Goal: Task Accomplishment & Management: Use online tool/utility

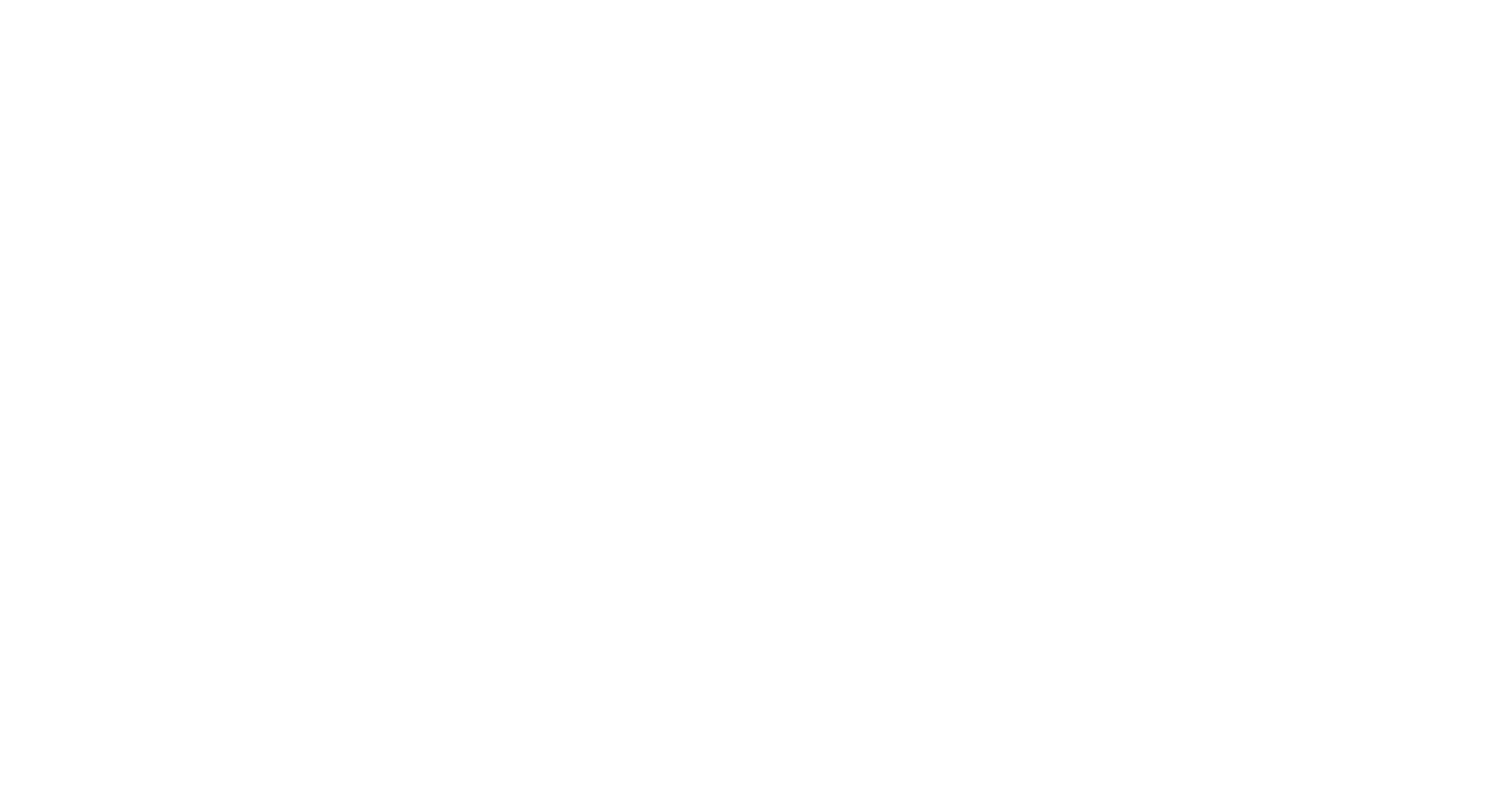
click at [420, 299] on div at bounding box center [756, 394] width 1512 height 788
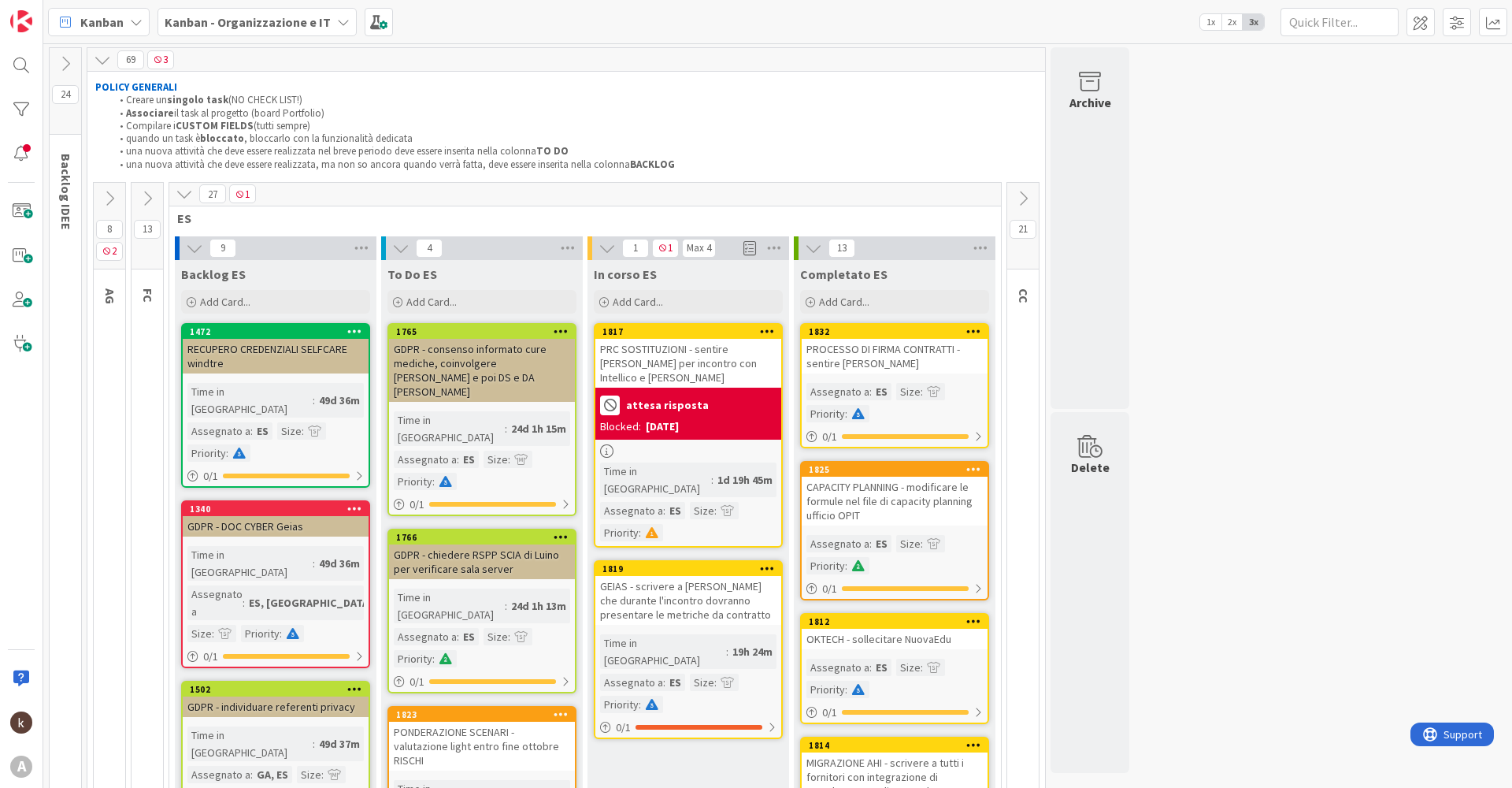
click at [95, 199] on button at bounding box center [109, 198] width 31 height 24
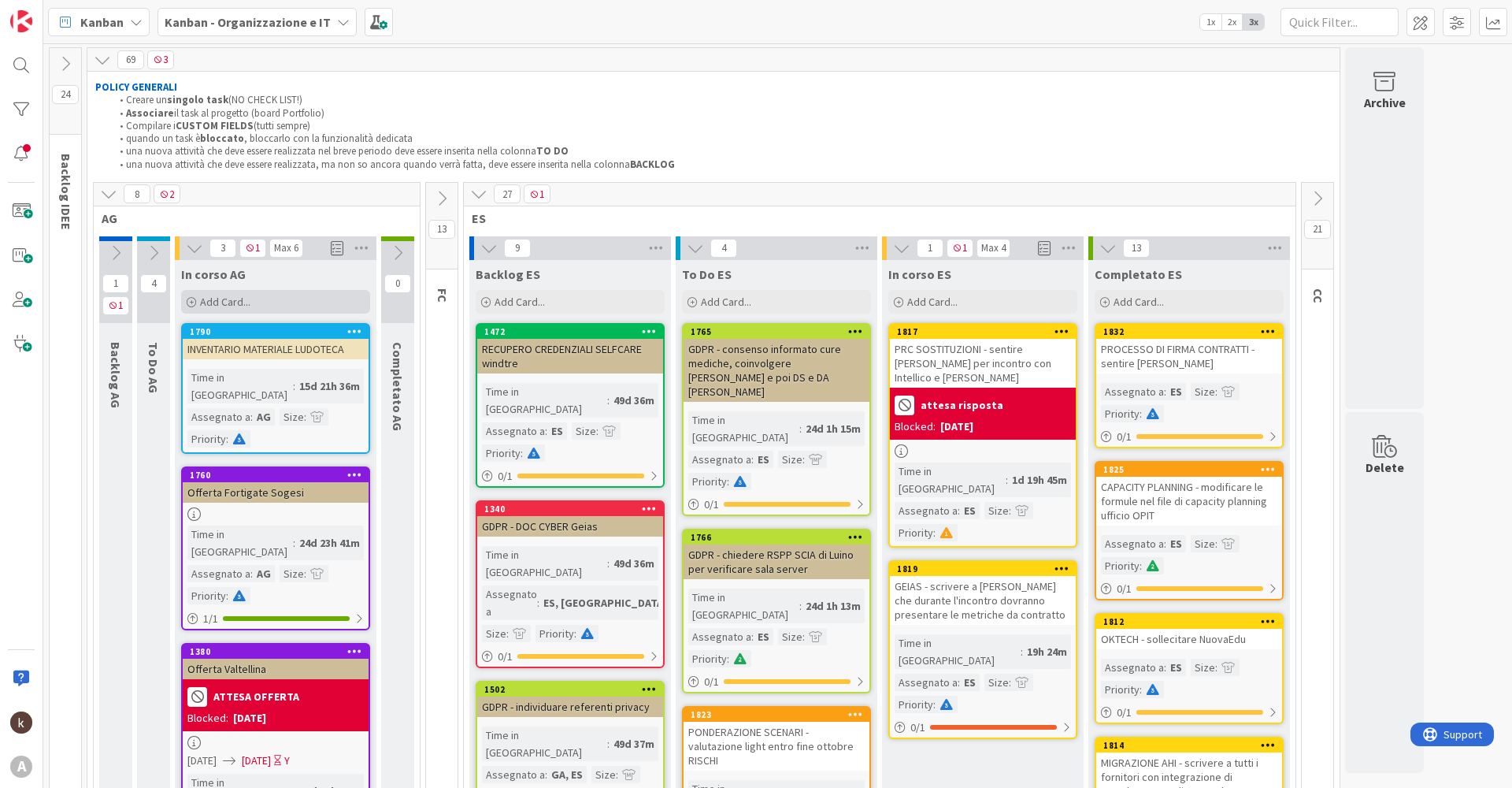
click at [237, 300] on span "Add Card..." at bounding box center [224, 301] width 50 height 14
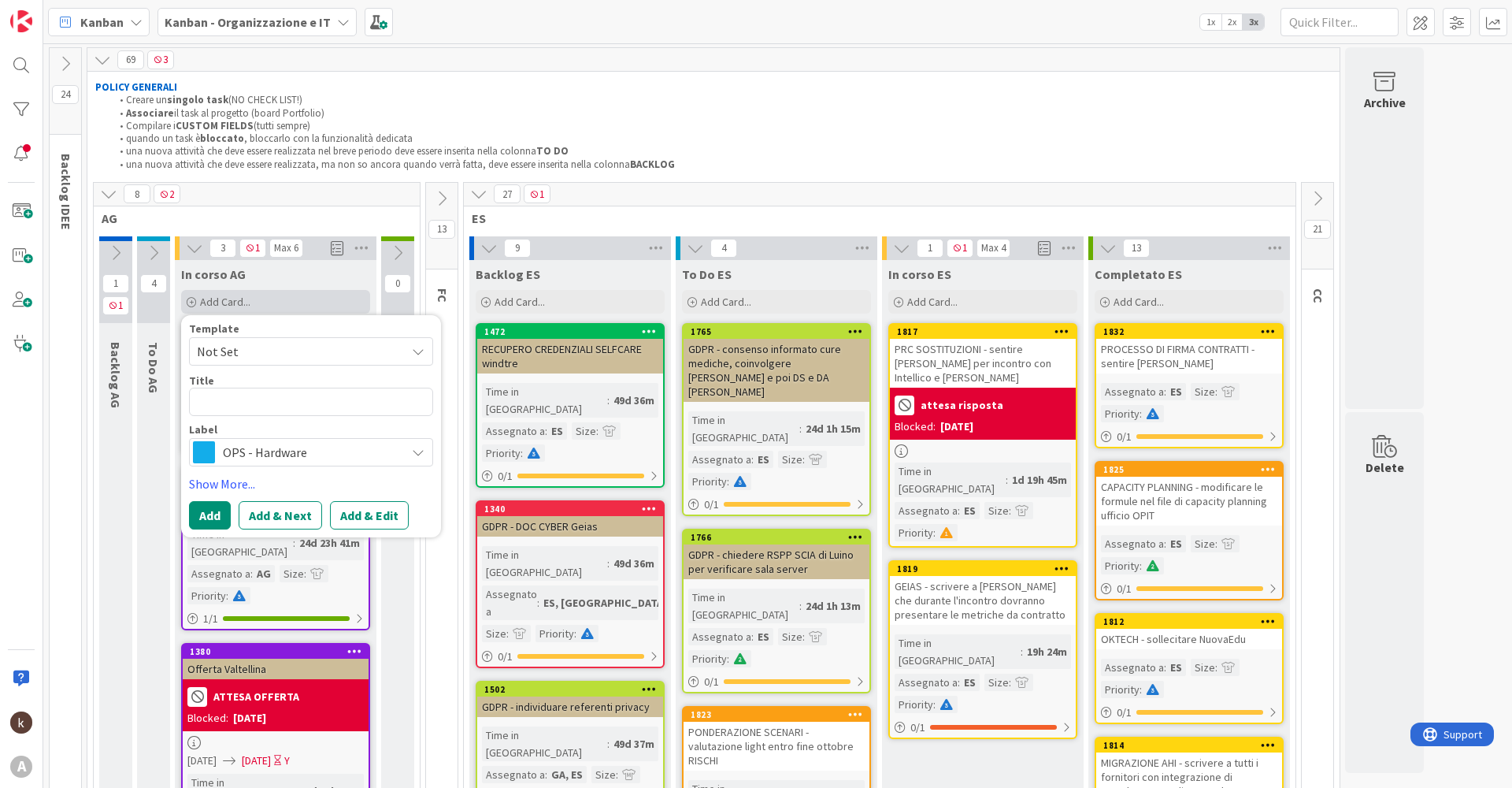
type textarea "x"
type textarea "o"
type textarea "x"
type textarea "or"
type textarea "x"
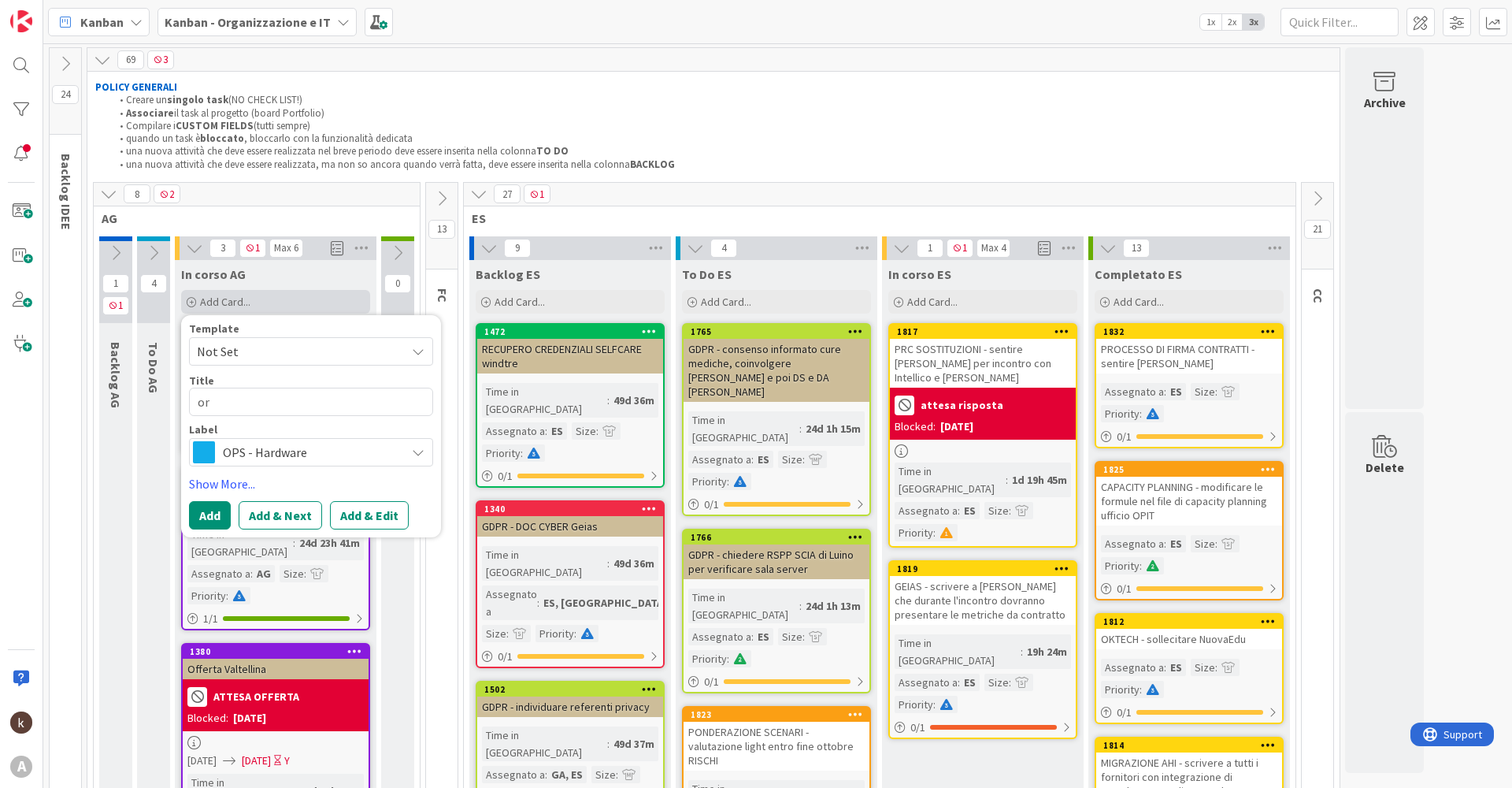
type textarea "org"
type textarea "x"
type textarea "orga"
type textarea "x"
type textarea "organ"
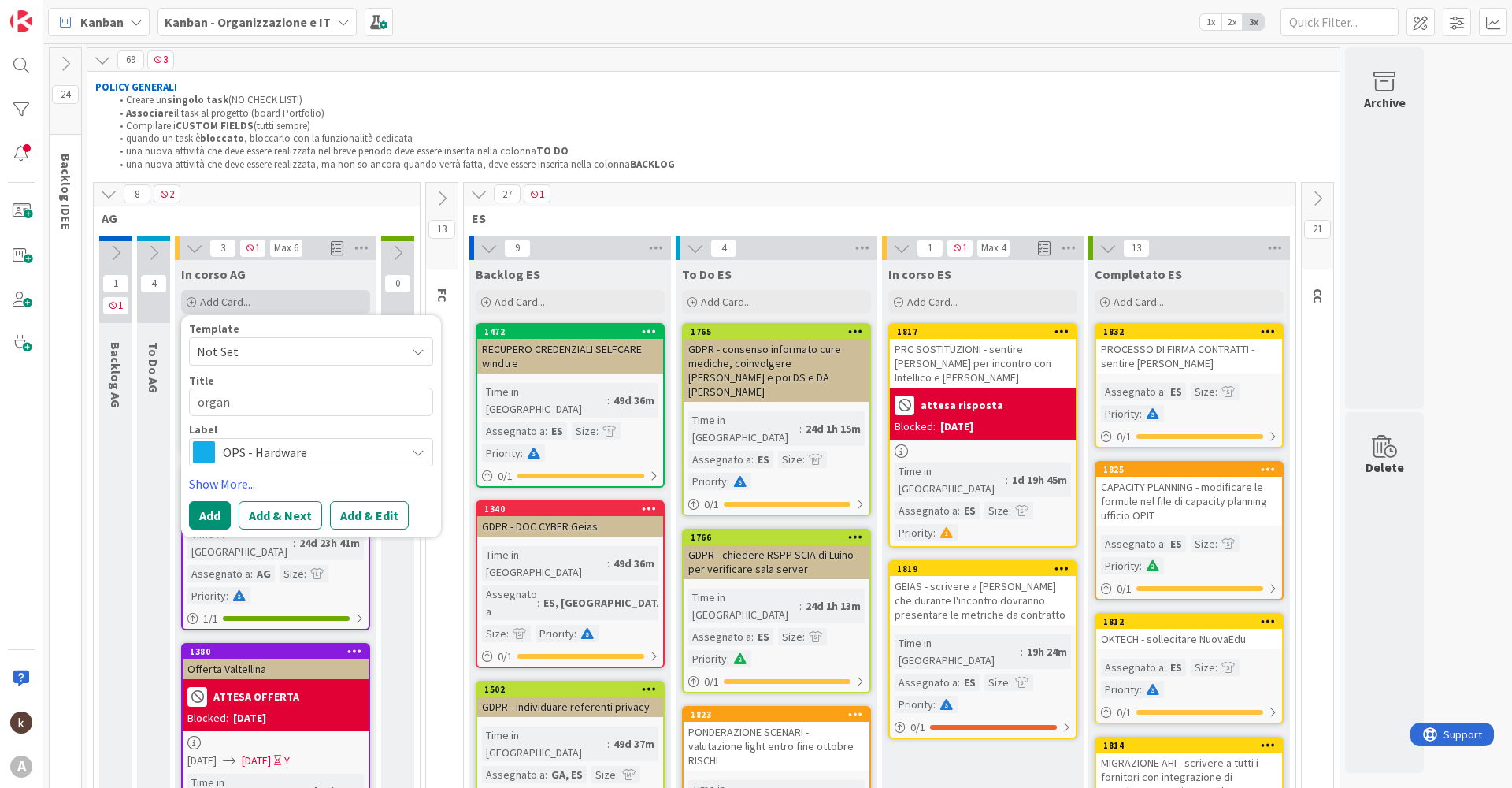
type textarea "x"
type textarea "organi"
type textarea "x"
type textarea "organiz"
type textarea "x"
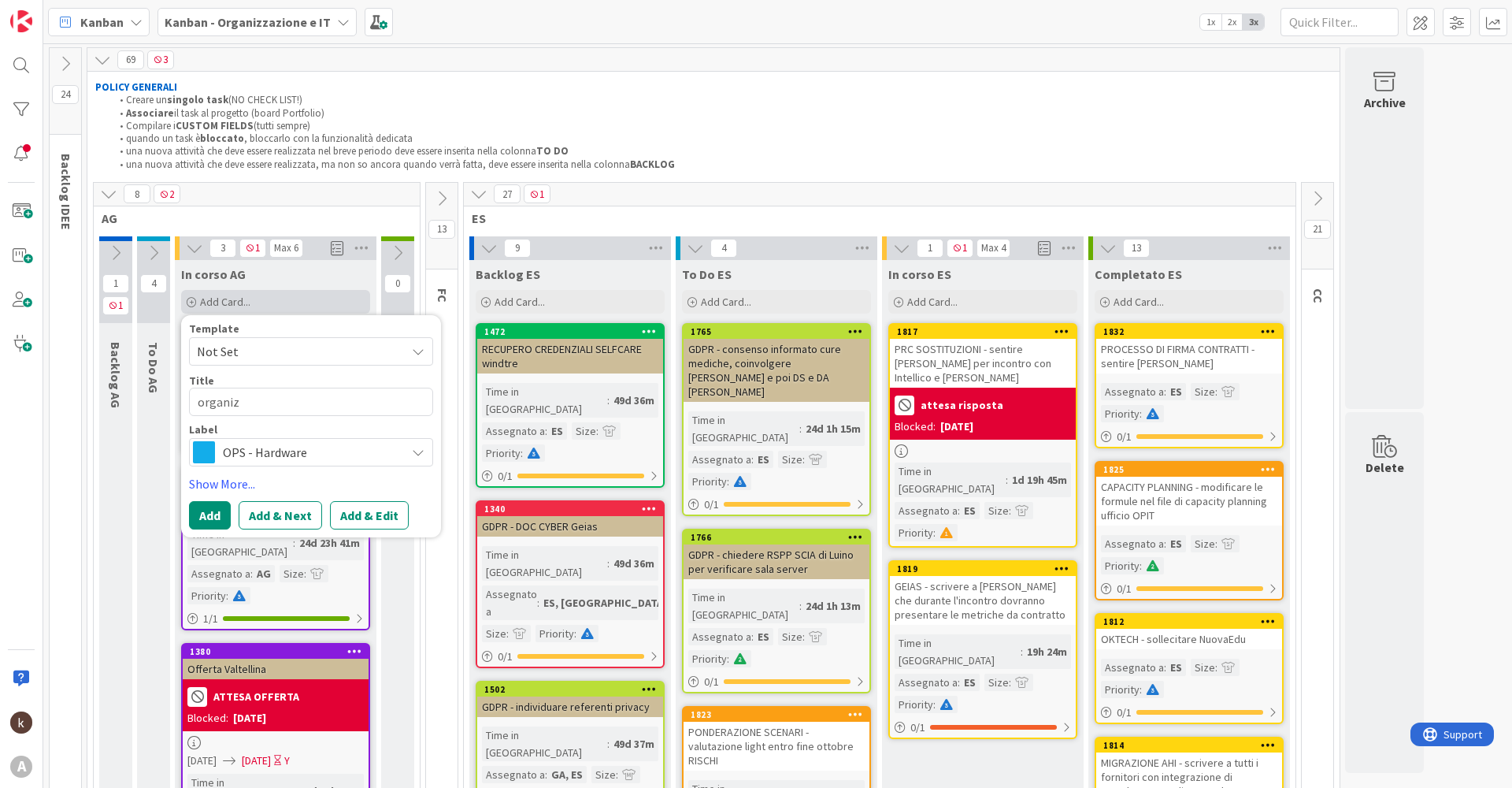
type textarea "organizz"
type textarea "x"
type textarea "organizza"
type textarea "x"
type textarea "organizzar"
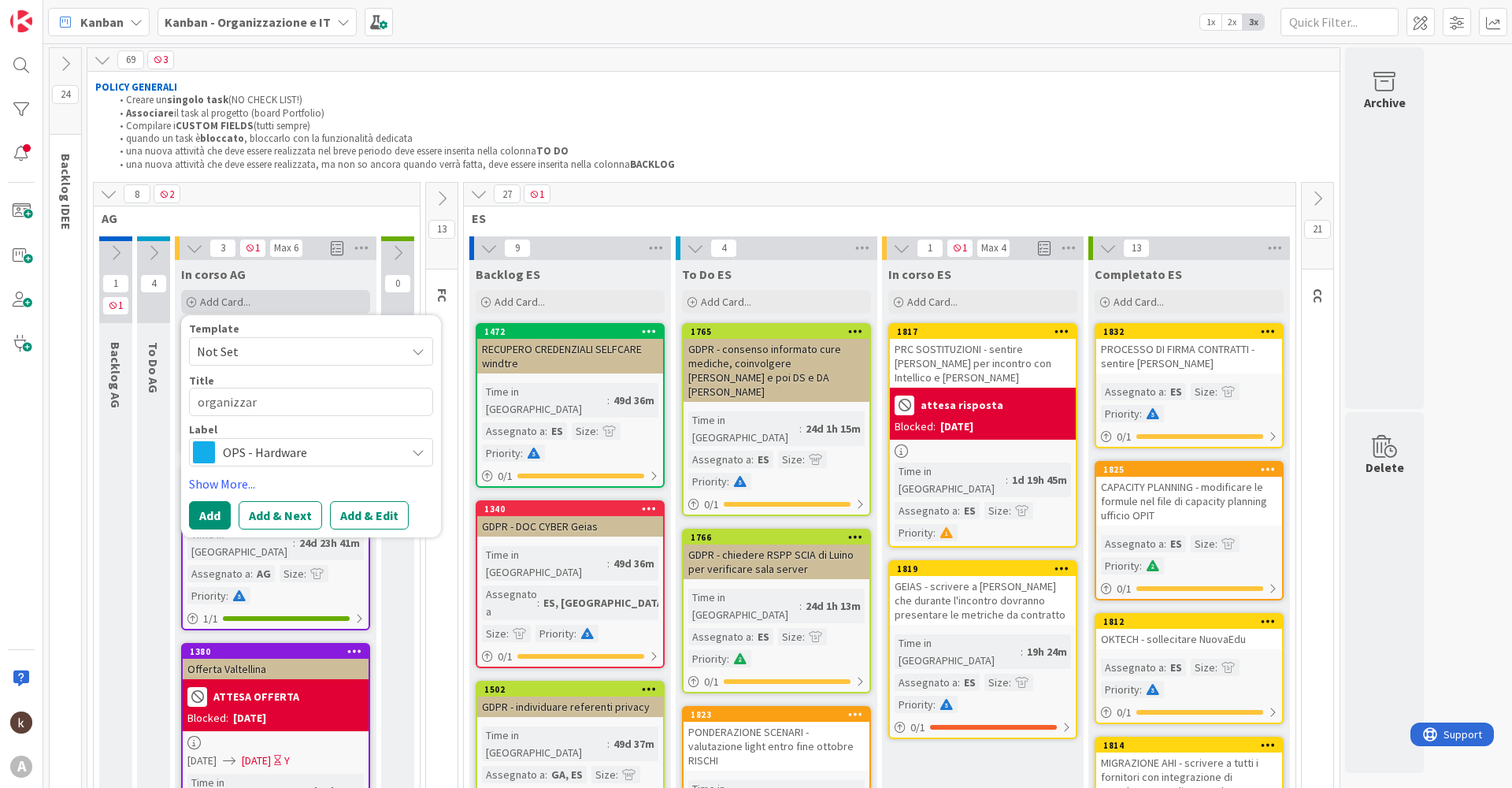
type textarea "x"
type textarea "organizzare"
type textarea "x"
type textarea "organizzare"
type textarea "x"
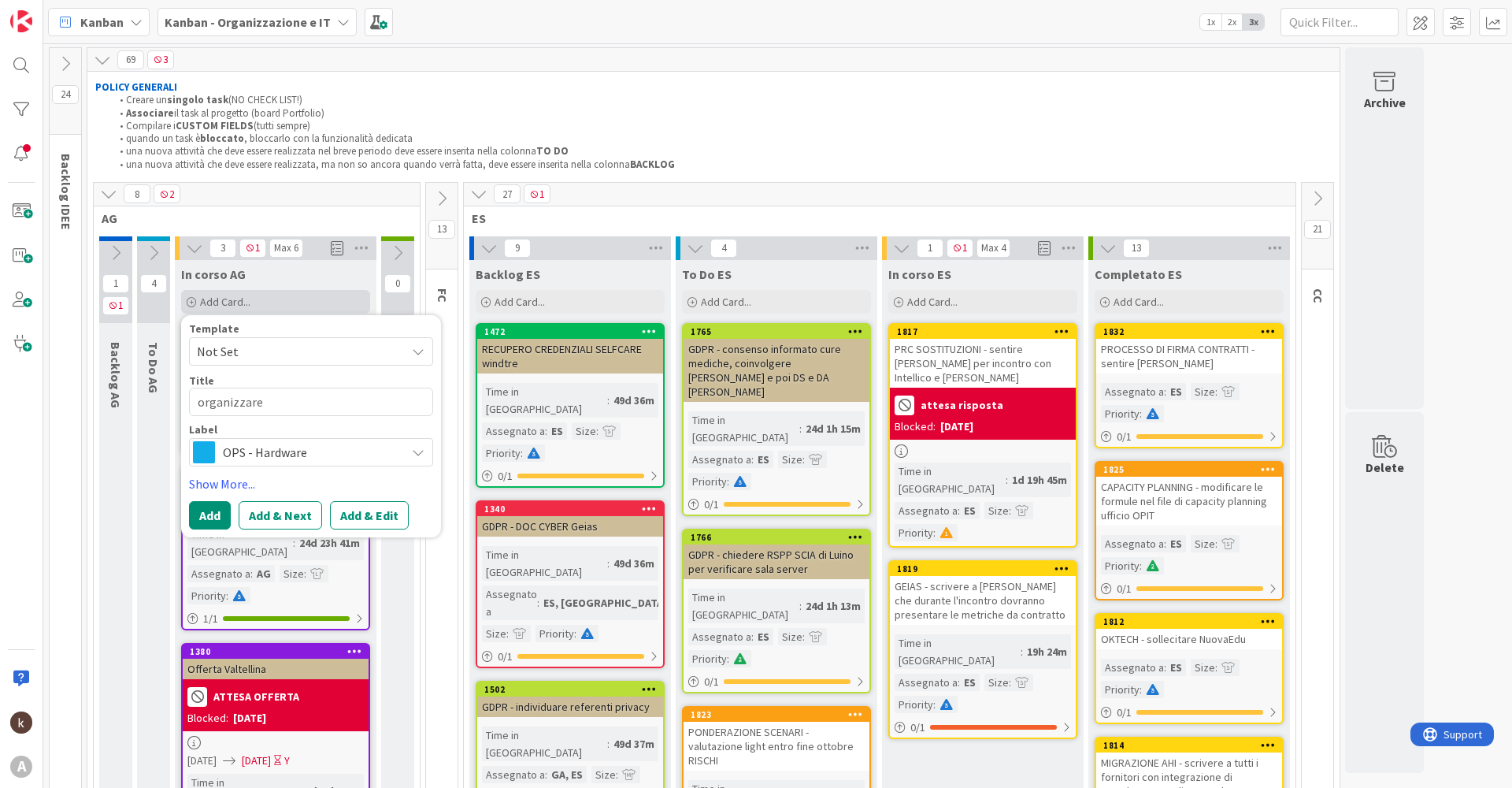
type textarea "organizzare s"
type textarea "x"
type textarea "organizzare so"
type textarea "x"
type textarea "organizzare soi"
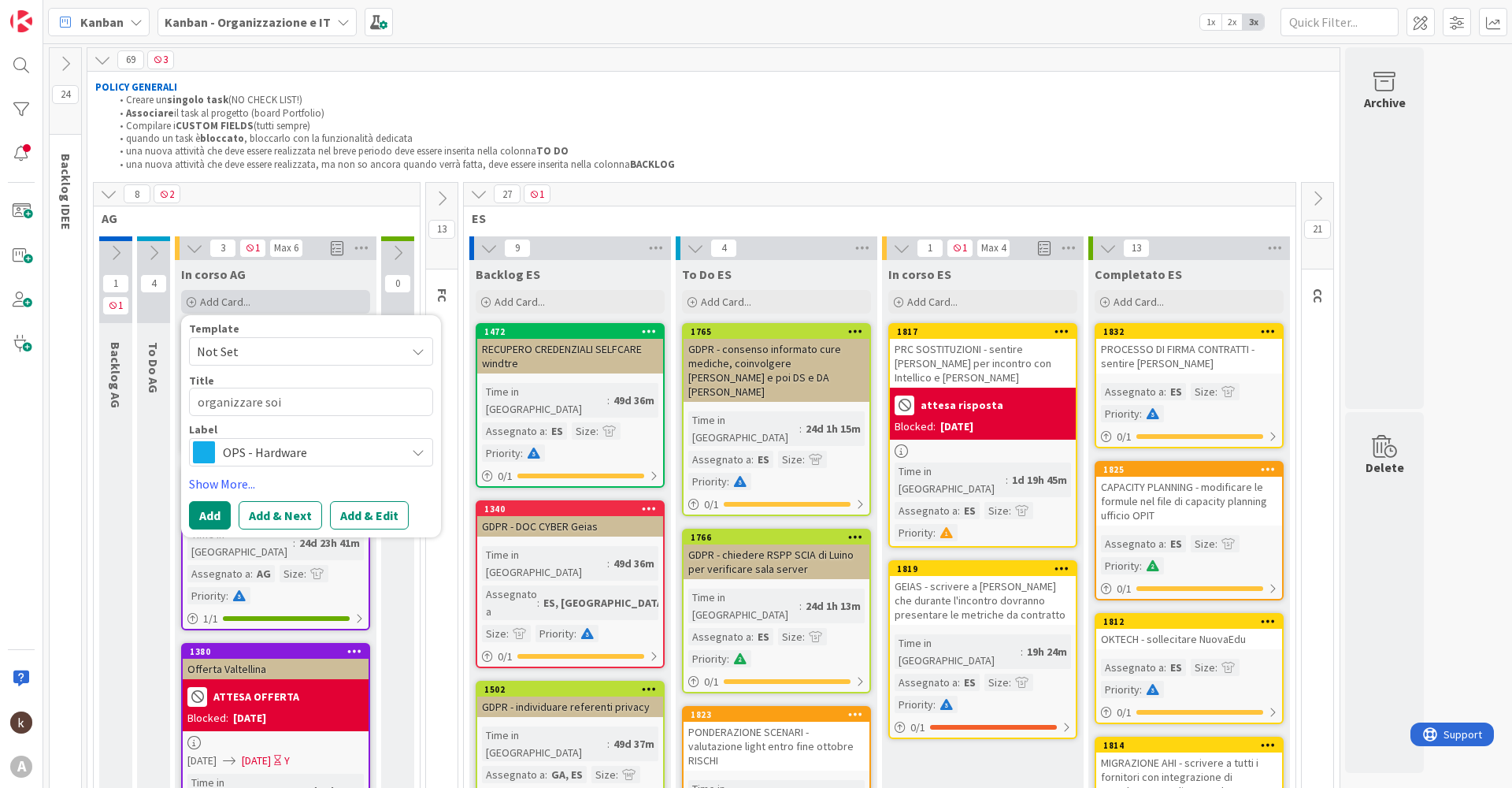
type textarea "x"
type textarea "organizzare soip"
type textarea "x"
type textarea "organizzare soi"
type textarea "x"
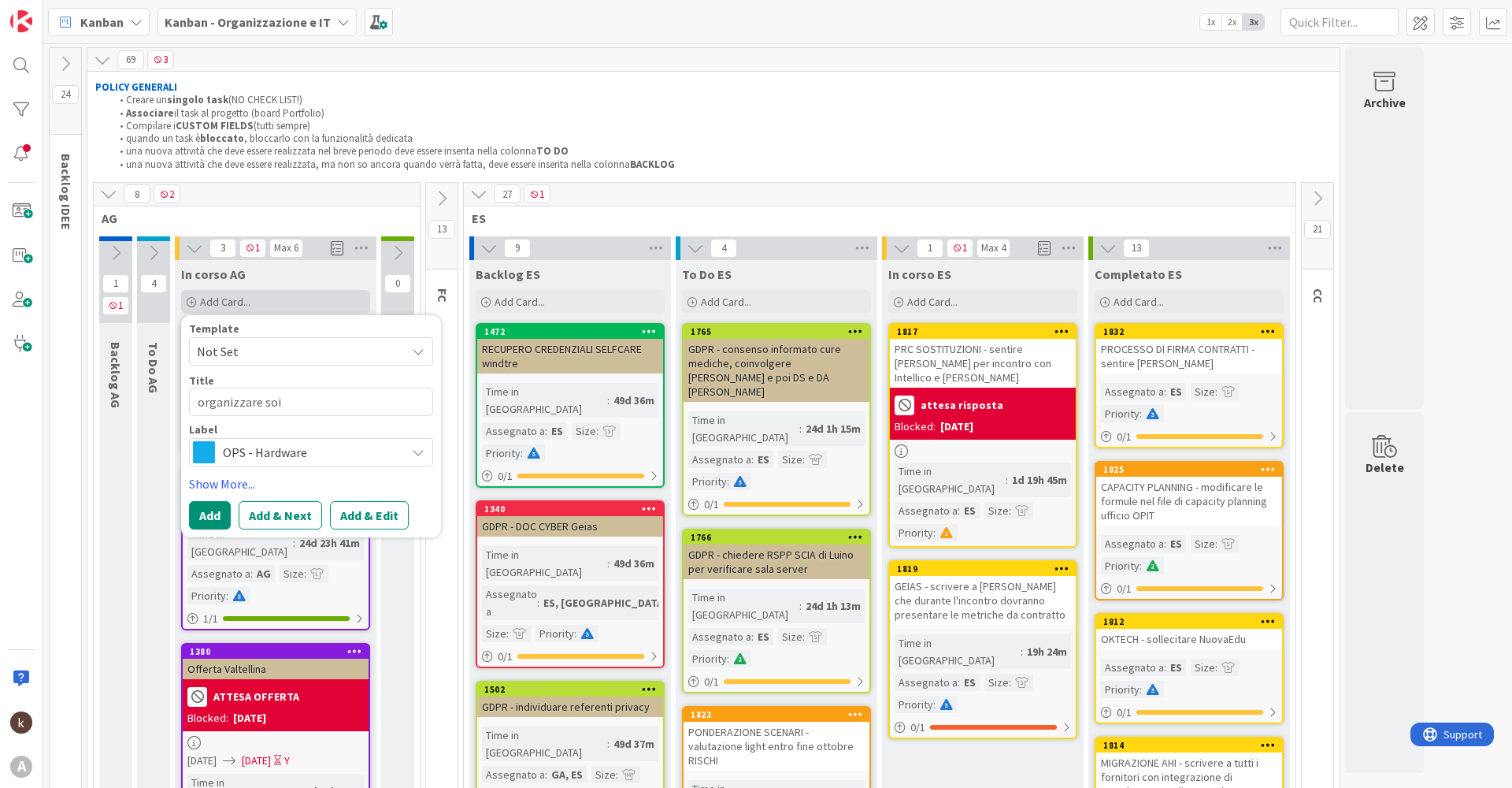
type textarea "organizzare so"
type textarea "x"
type textarea "organizzare sop"
type textarea "x"
type textarea "organizzare sopr"
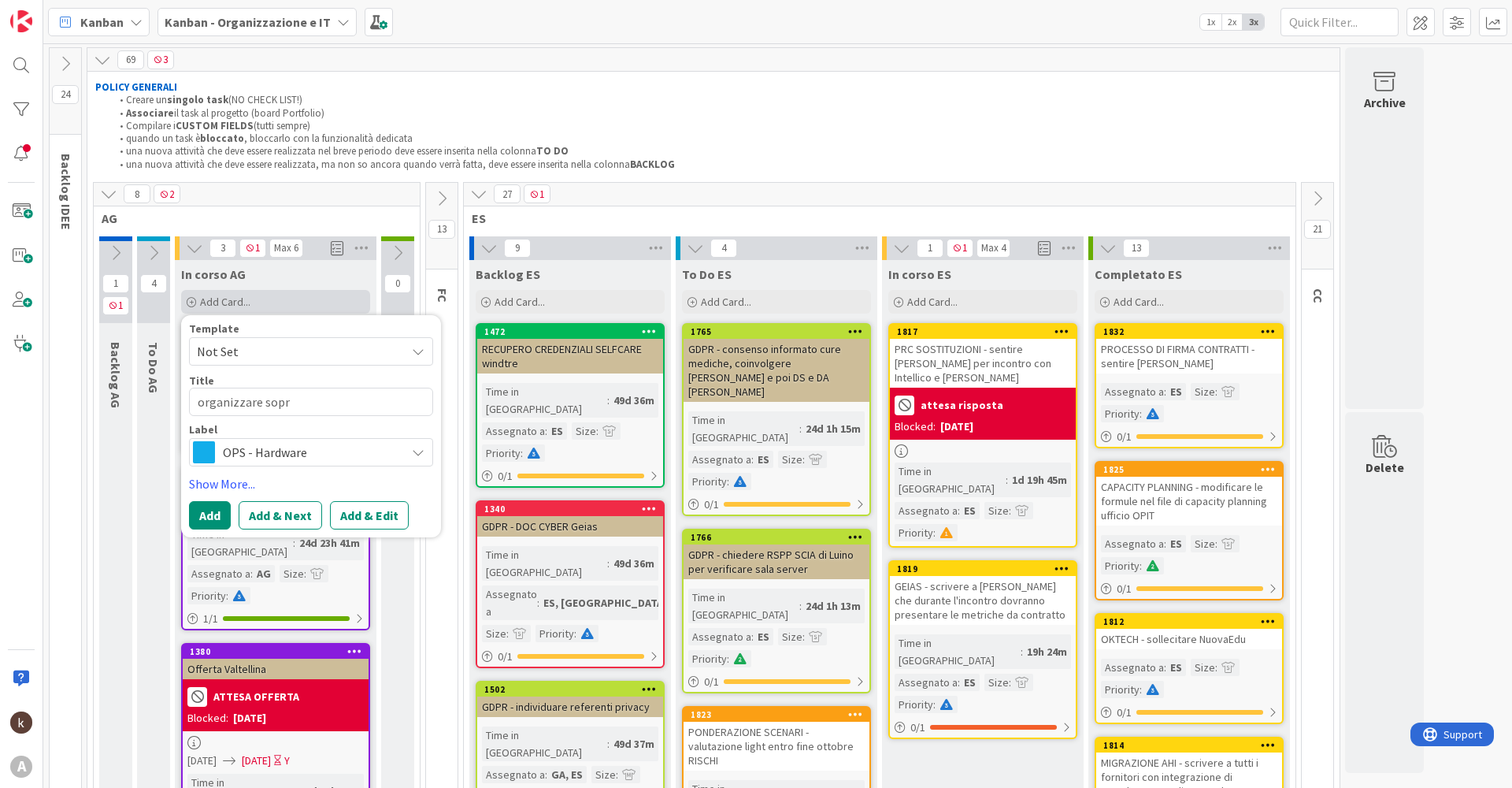
type textarea "x"
type textarea "organizzare sopra"
type textarea "x"
type textarea "organizzare sopral"
type textarea "x"
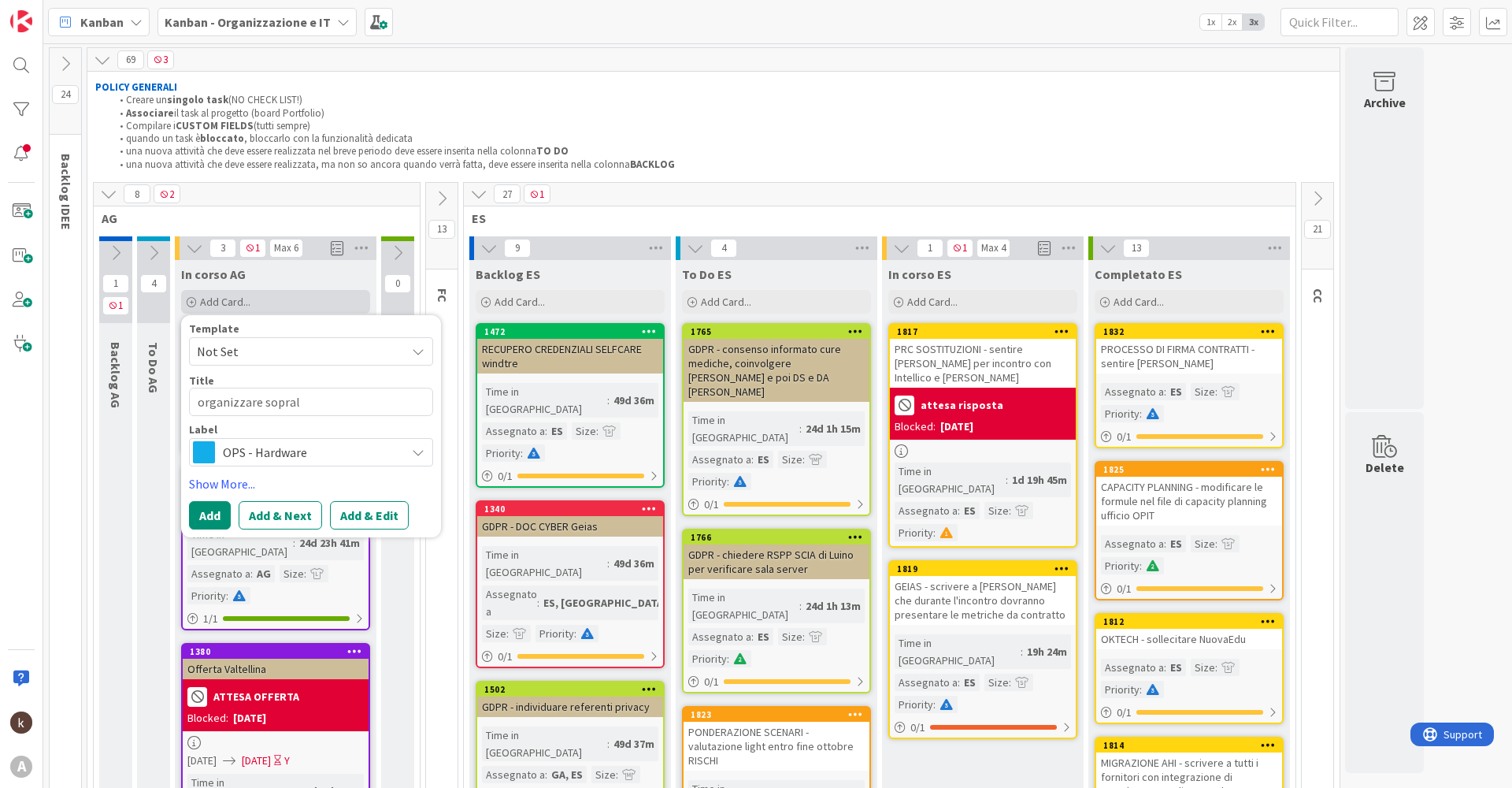
type textarea "organizzare soprall"
type textarea "x"
type textarea "organizzare soprallu"
type textarea "x"
type textarea "organizzare sopralluo"
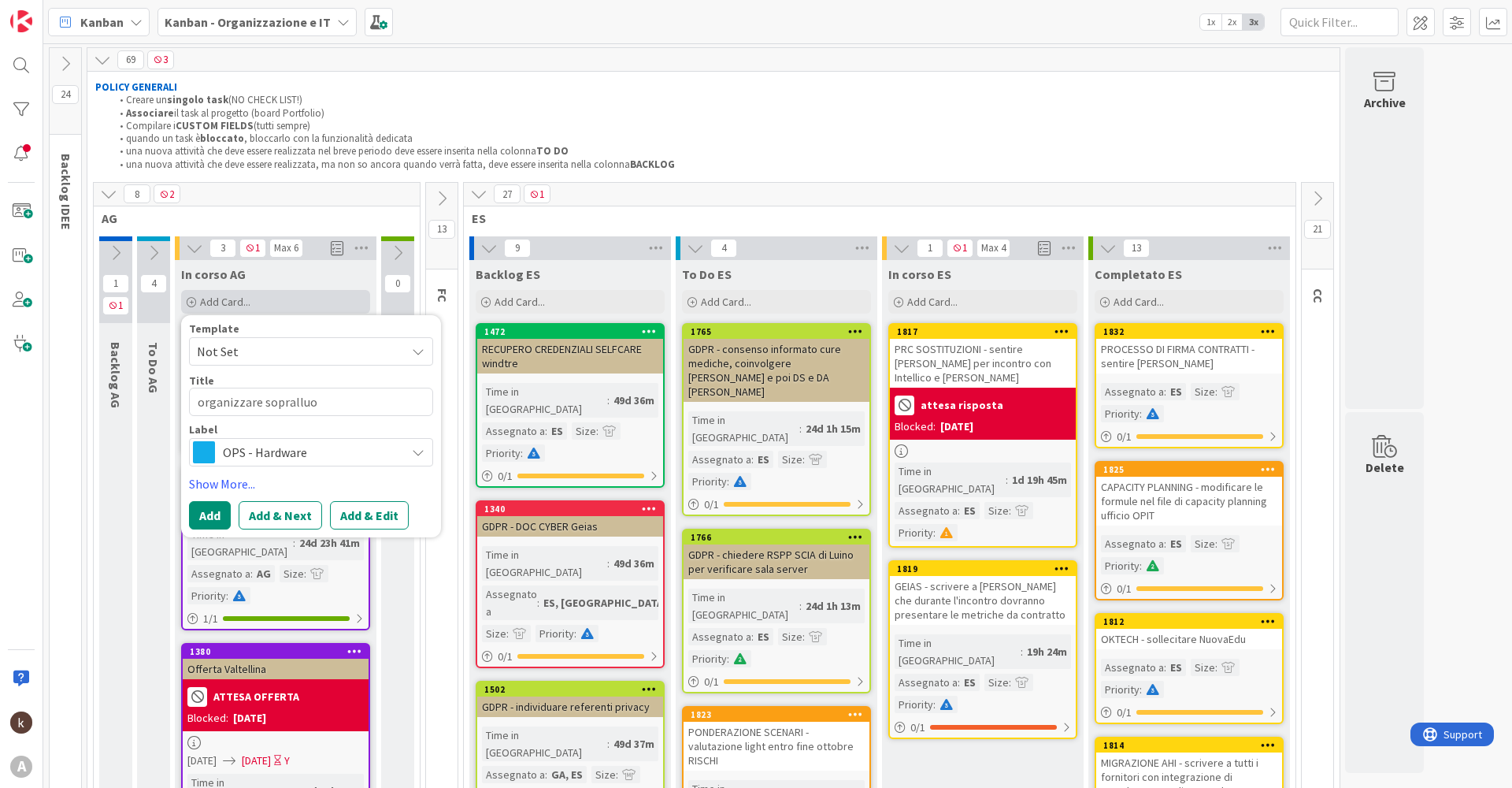
type textarea "x"
type textarea "organizzare sopralluog"
type textarea "x"
type textarea "organizzare sopralluogo"
type textarea "x"
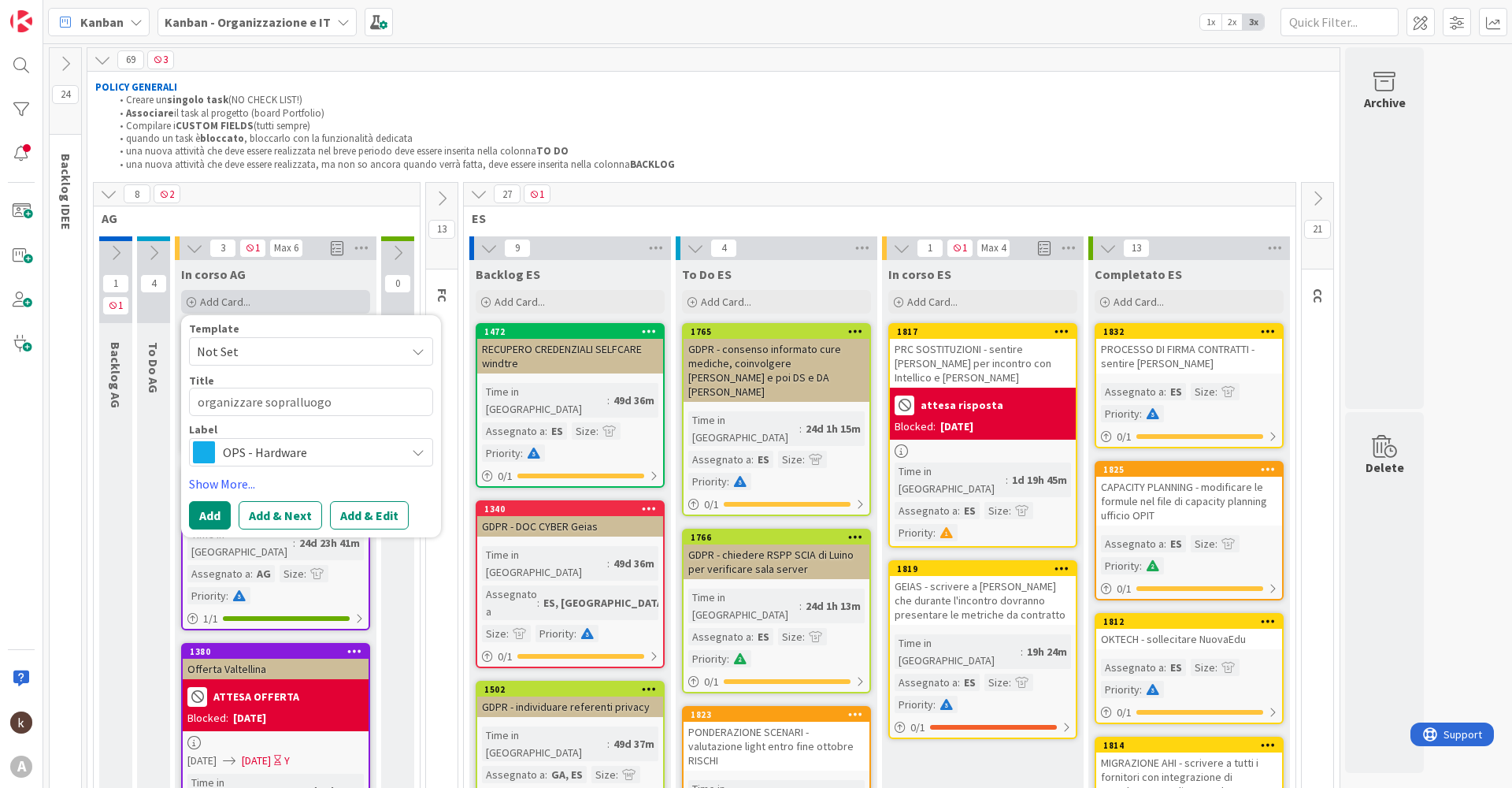
type textarea "organizzare sopralluogo"
type textarea "x"
type textarea "organizzare sopralluogo c"
type textarea "x"
type textarea "organizzare sopralluogo ca"
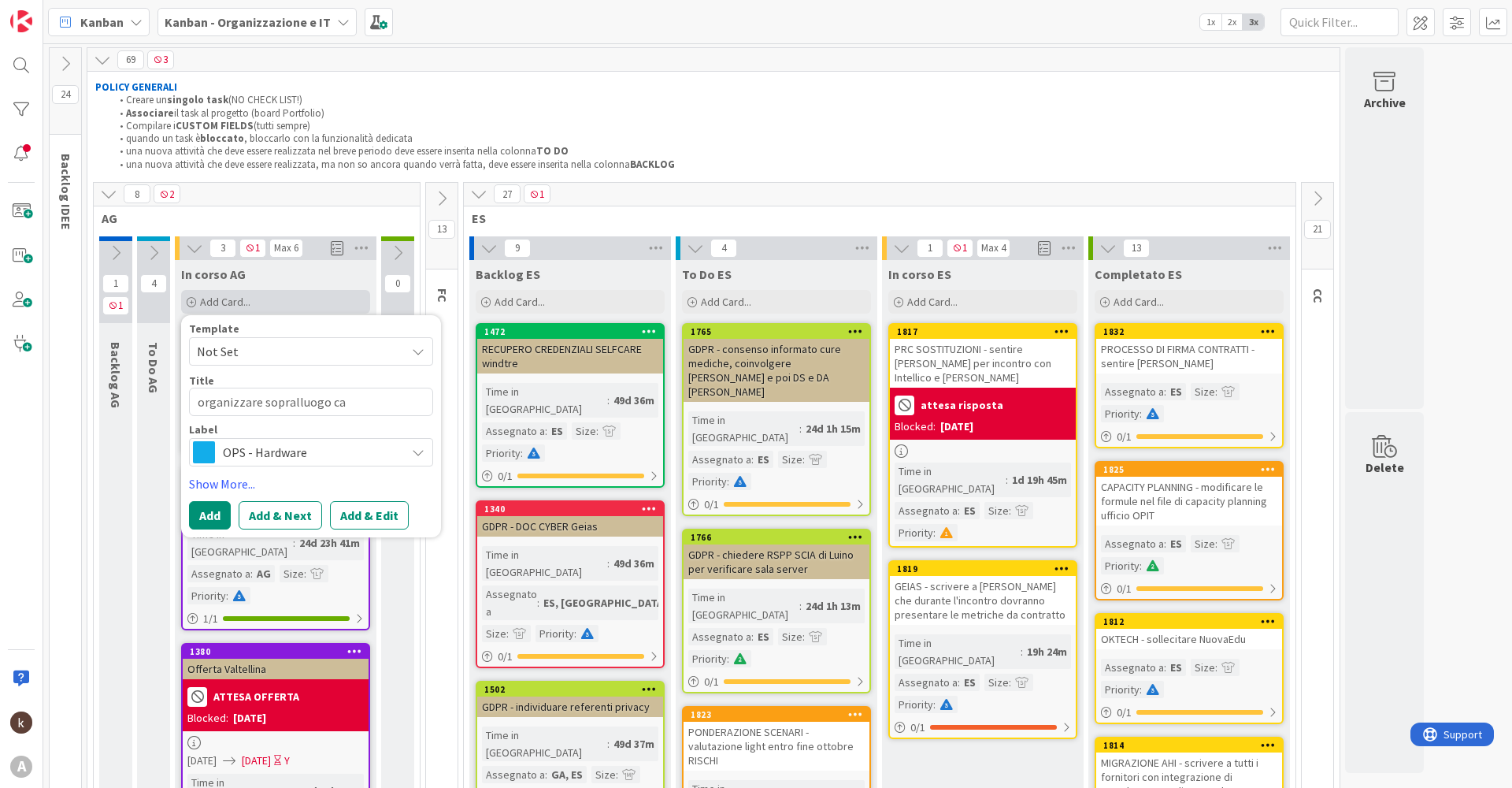
type textarea "x"
type textarea "organizzare sopralluogo cas"
type textarea "x"
type textarea "organizzare sopralluogo cast"
type textarea "x"
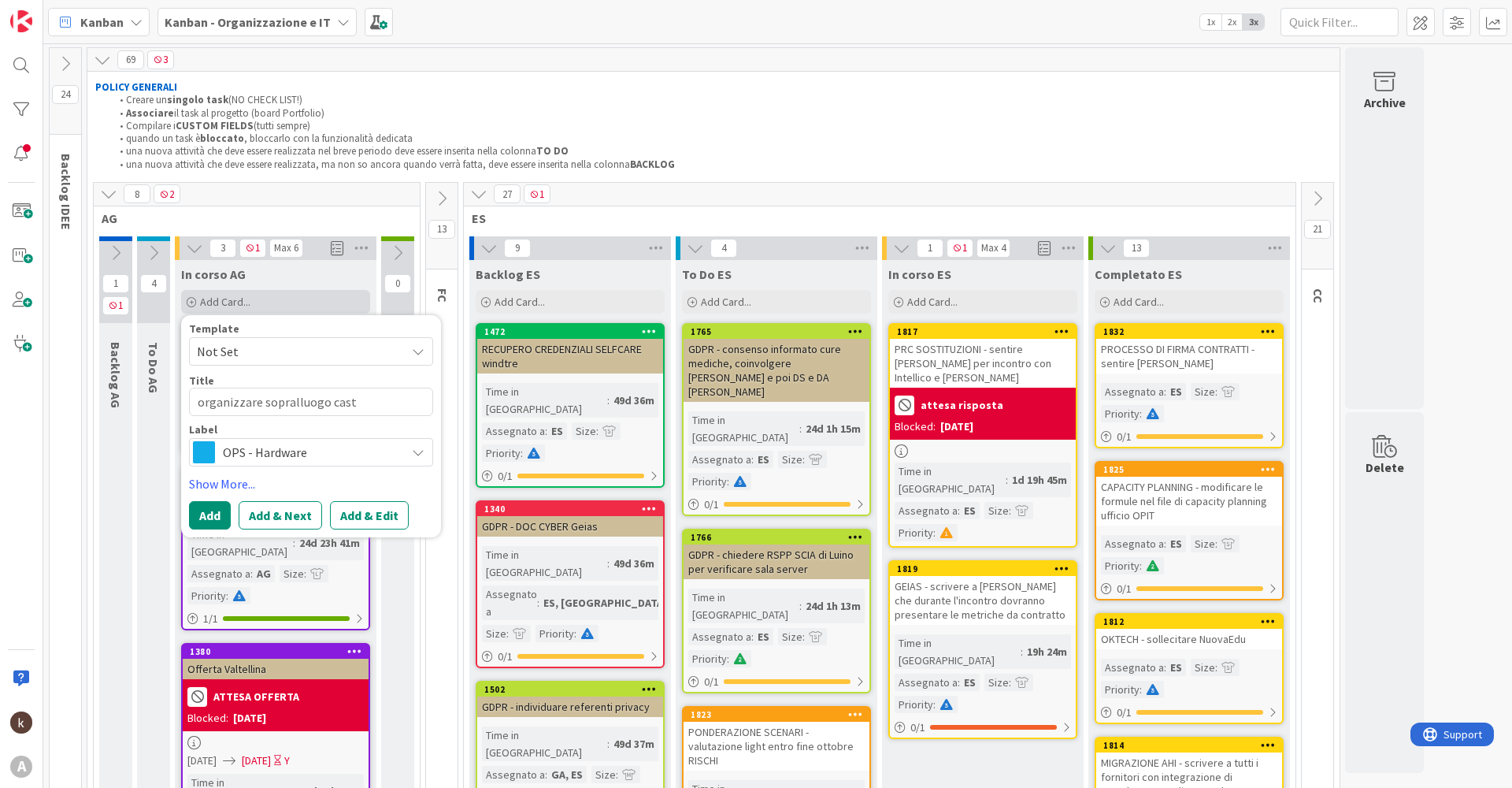
type textarea "organizzare sopralluogo caste"
type textarea "x"
type textarea "organizzare sopralluogo castel"
type textarea "x"
type textarea "organizzare sopralluogo castell"
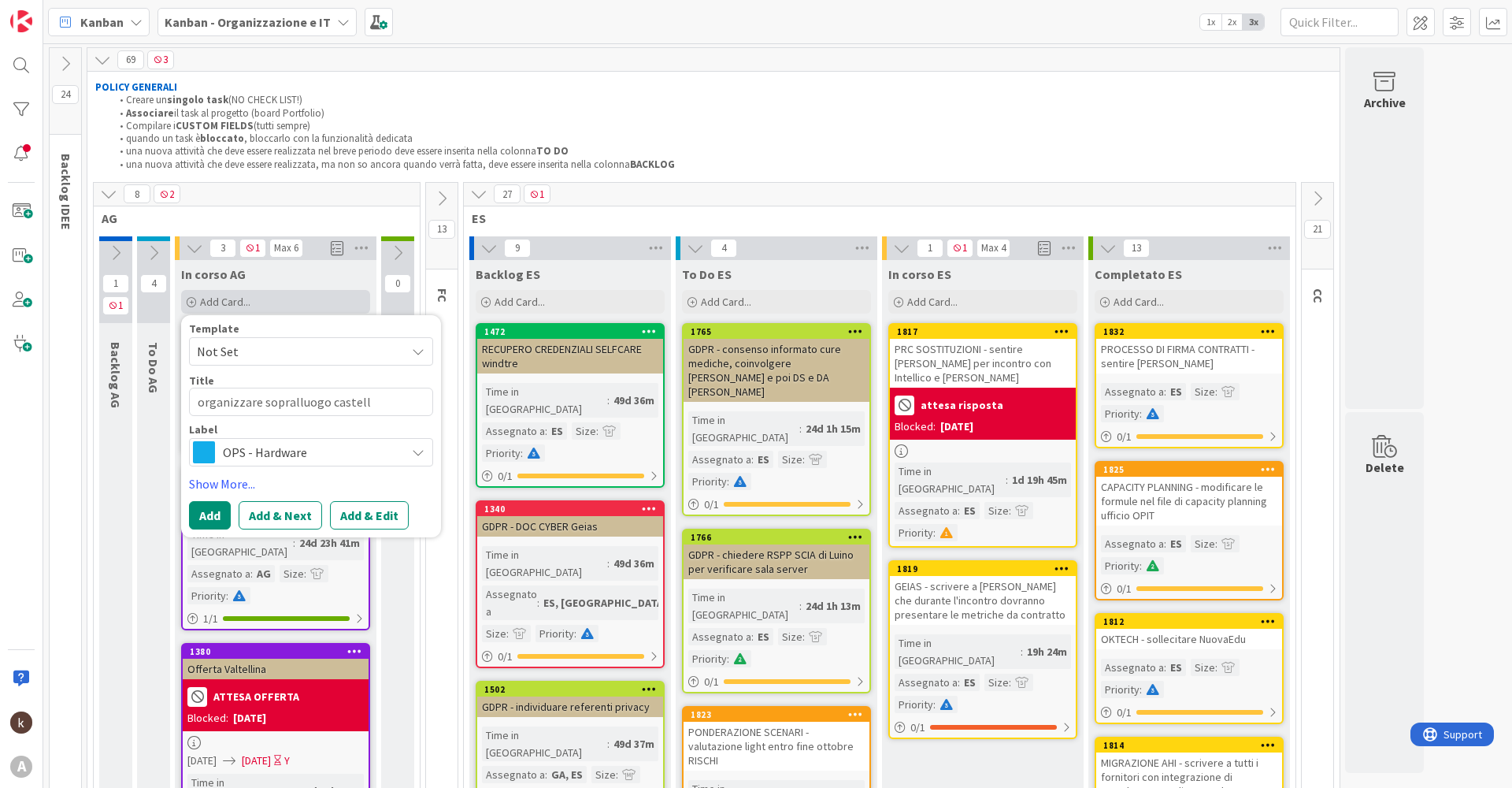
type textarea "x"
type textarea "organizzare sopralluogo castella"
type textarea "x"
type textarea "organizzare sopralluogo castellam"
type textarea "x"
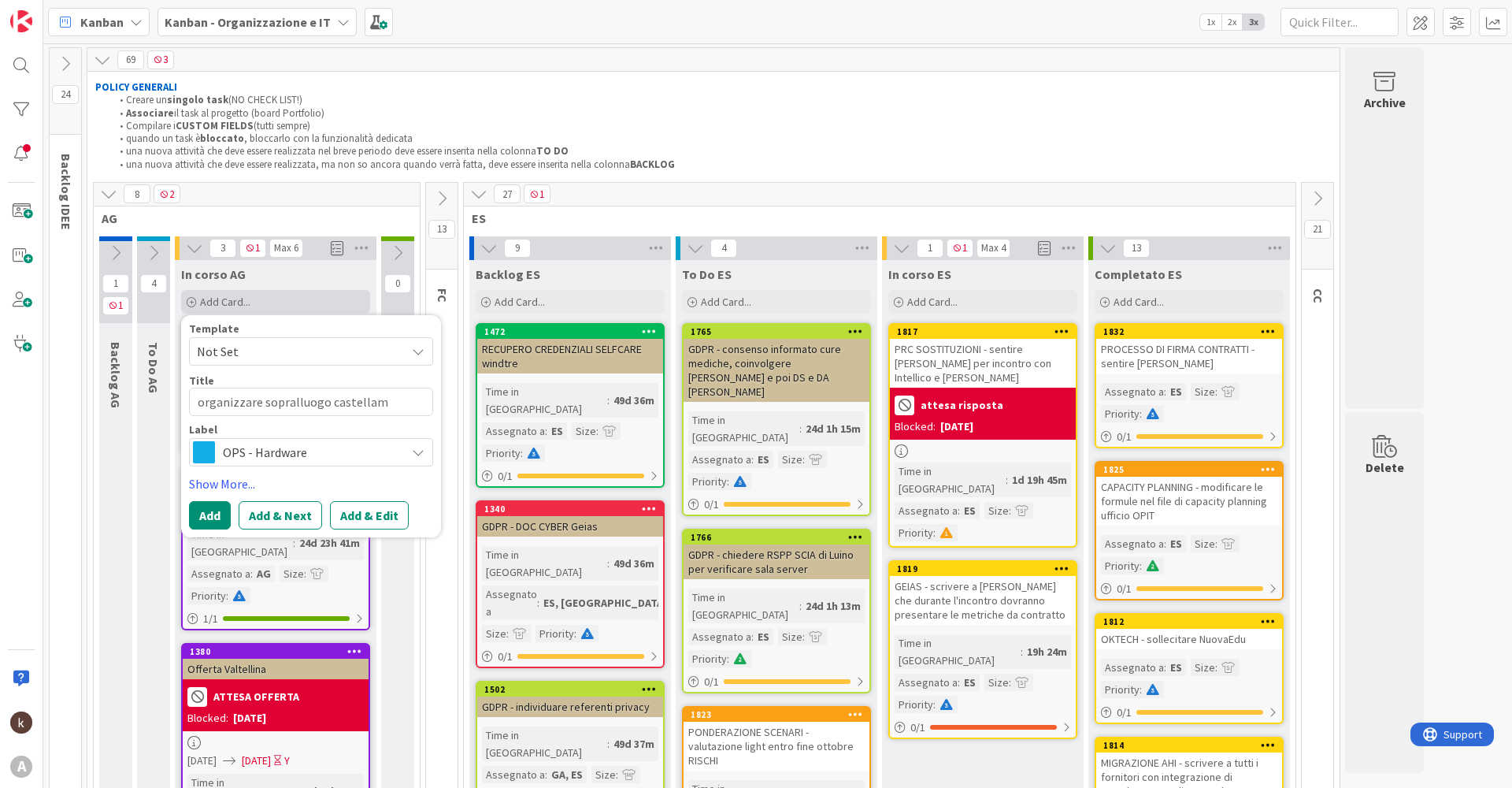
type textarea "organizzare sopralluogo castellamo"
type textarea "x"
type textarea "organizzare sopralluogo castellamon"
type textarea "x"
type textarea "organizzare sopralluogo castellamont"
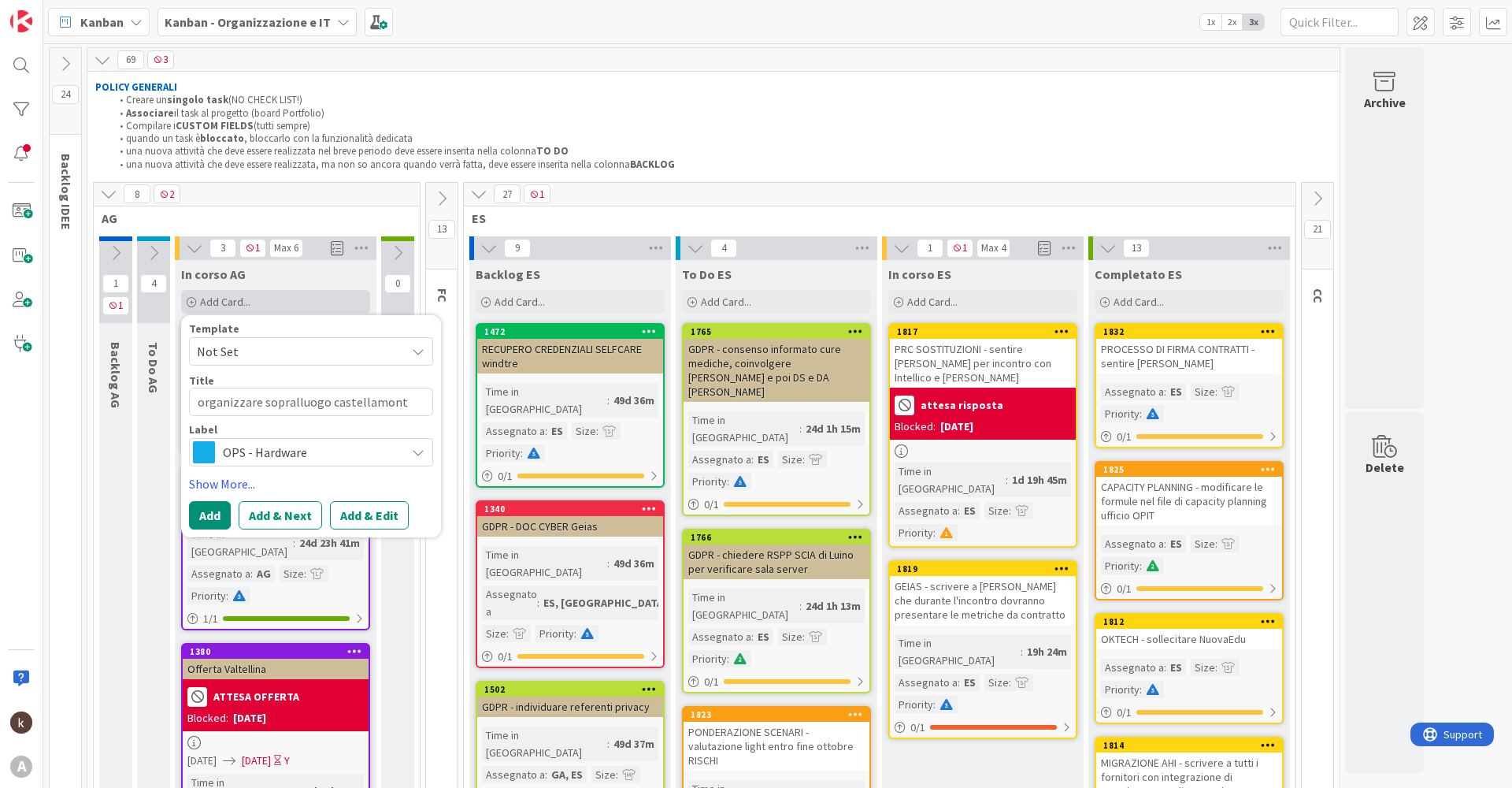
type textarea "x"
type textarea "organizzare sopralluogo castellamonte"
type textarea "x"
type textarea "organizzare sopralluogo castellamonte"
type textarea "x"
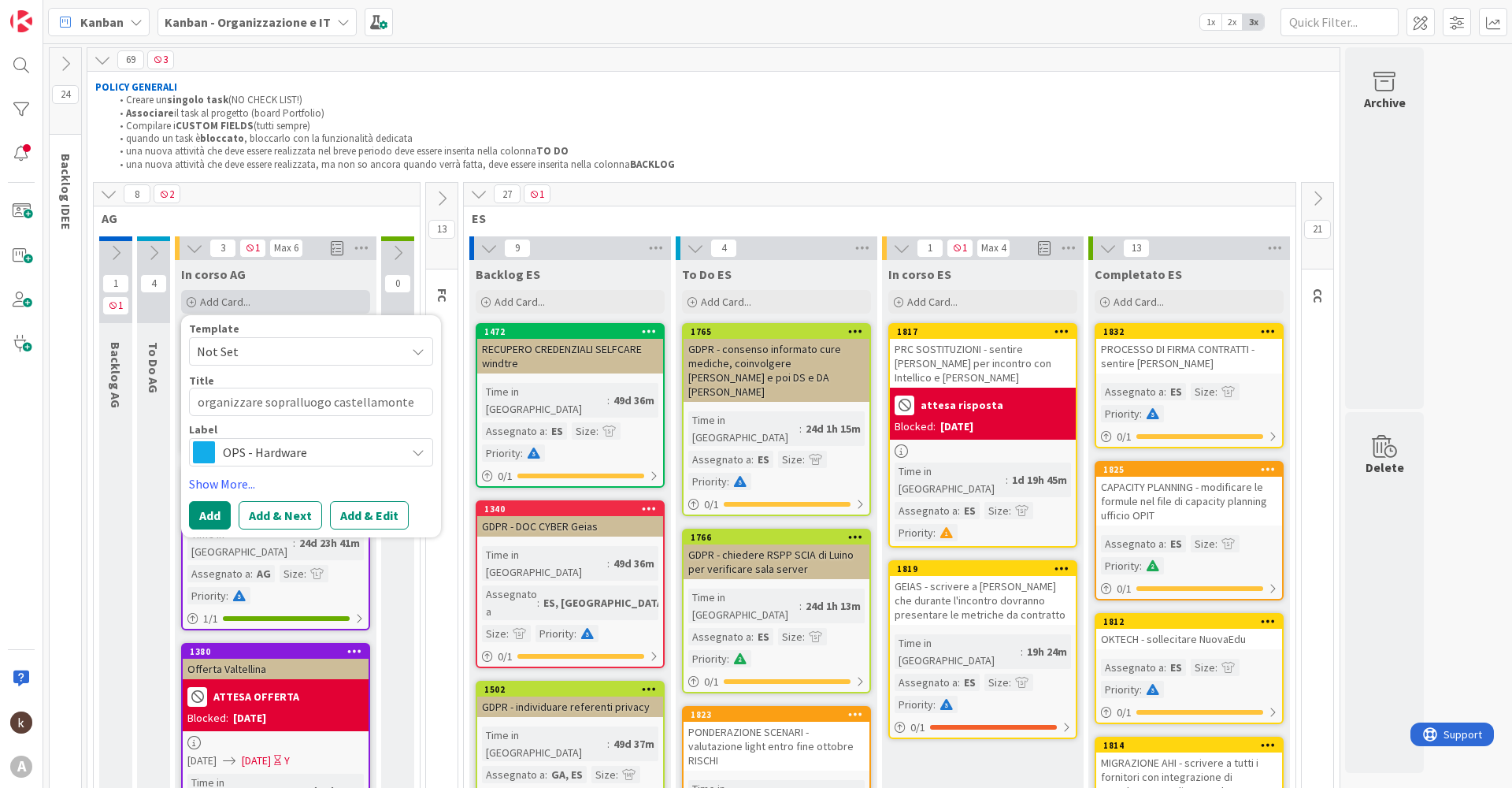
type textarea "organizzare sopralluogo castellamonte f"
type textarea "x"
type textarea "organizzare sopralluogo castellamonte fo"
type textarea "x"
type textarea "organizzare sopralluogo castellamonte fot"
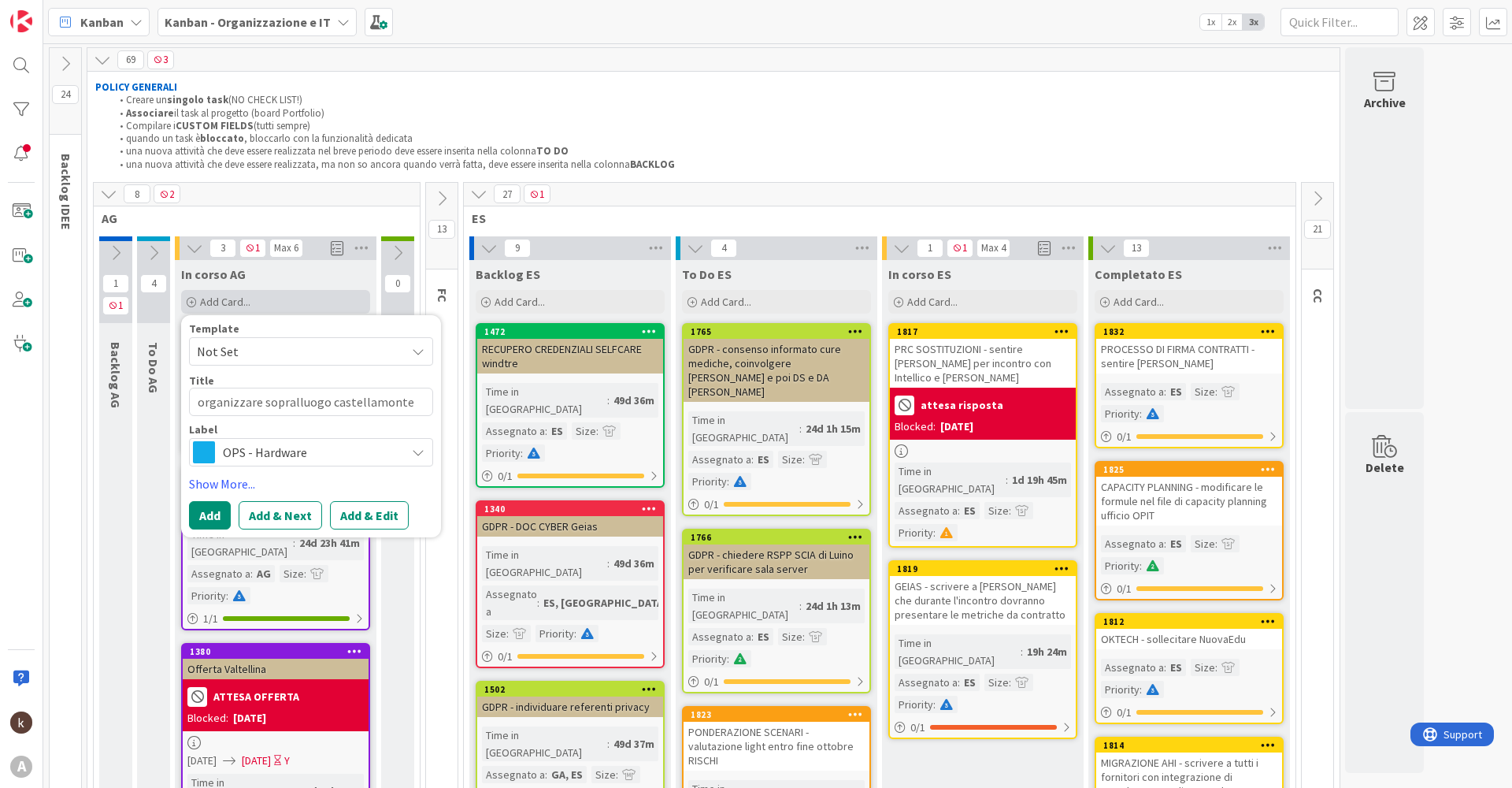
type textarea "x"
type textarea "organizzare sopralluogo castellamonte foto"
type textarea "x"
type textarea "organizzare sopralluogo castellamonte fotoc"
type textarea "x"
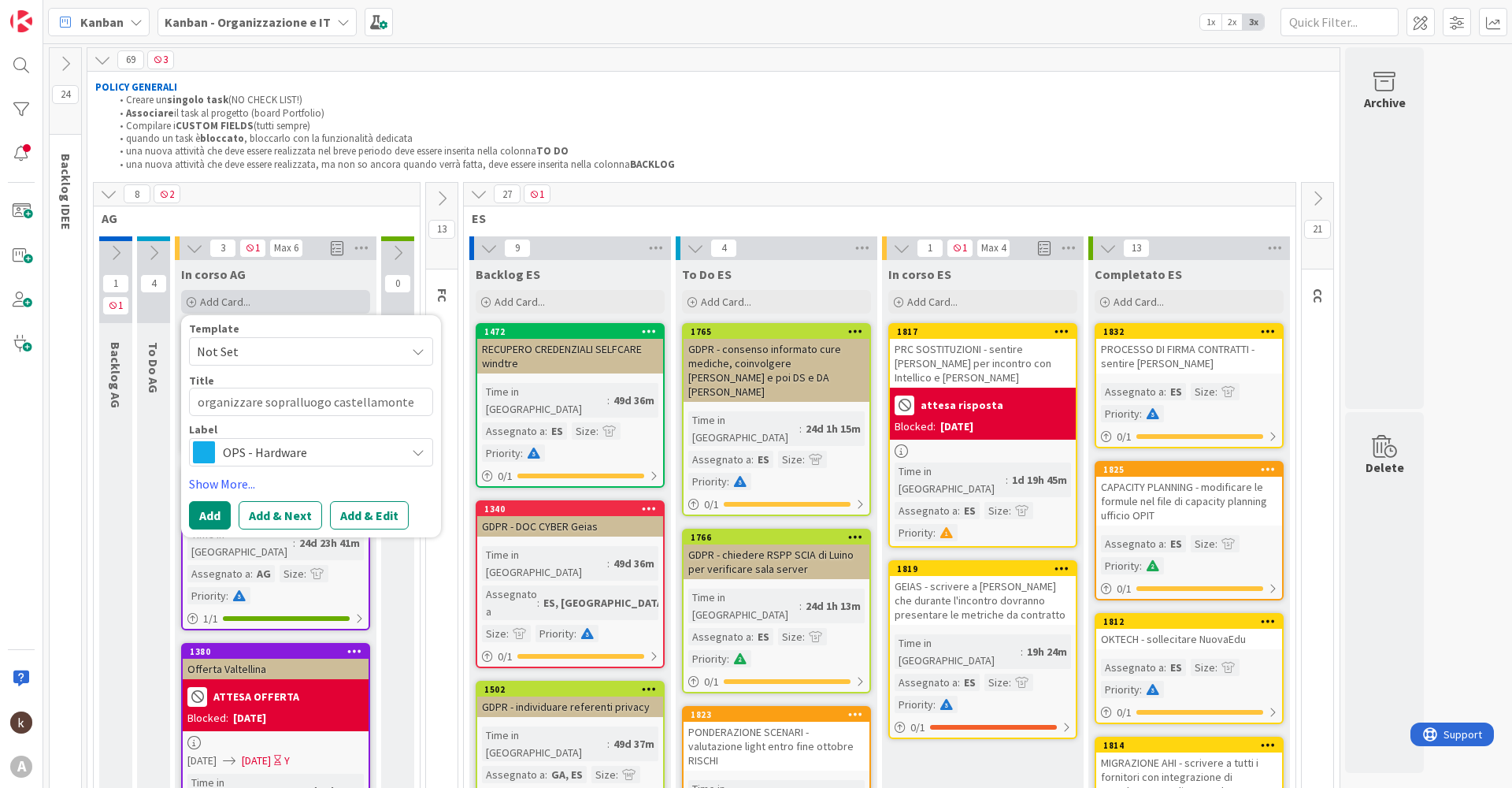
type textarea "organizzare sopralluogo castellamonte fotoco"
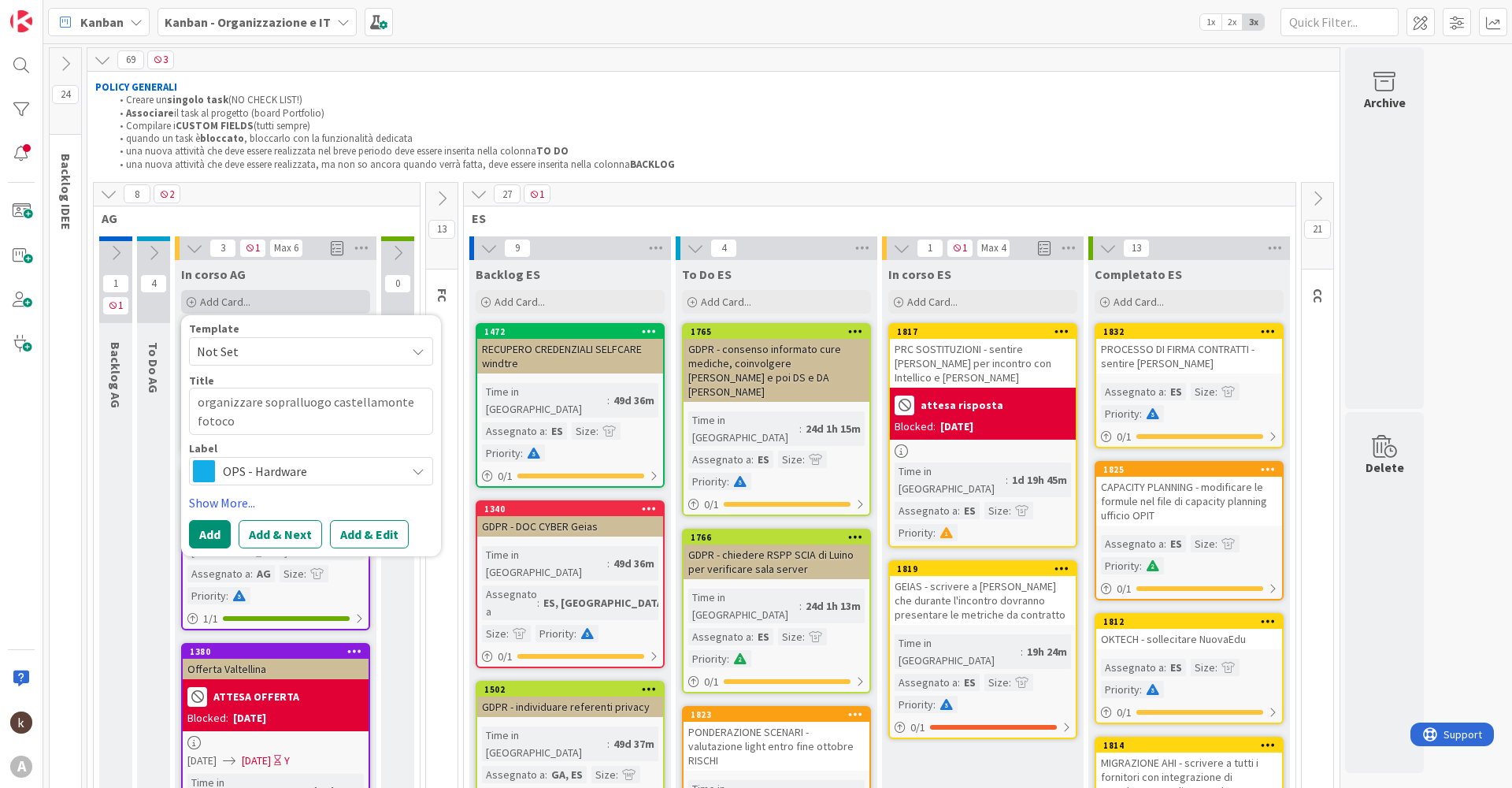
type textarea "x"
type textarea "organizzare sopralluogo castellamonte fotocop"
type textarea "x"
type textarea "organizzare sopralluogo castellamonte fotocopi"
type textarea "x"
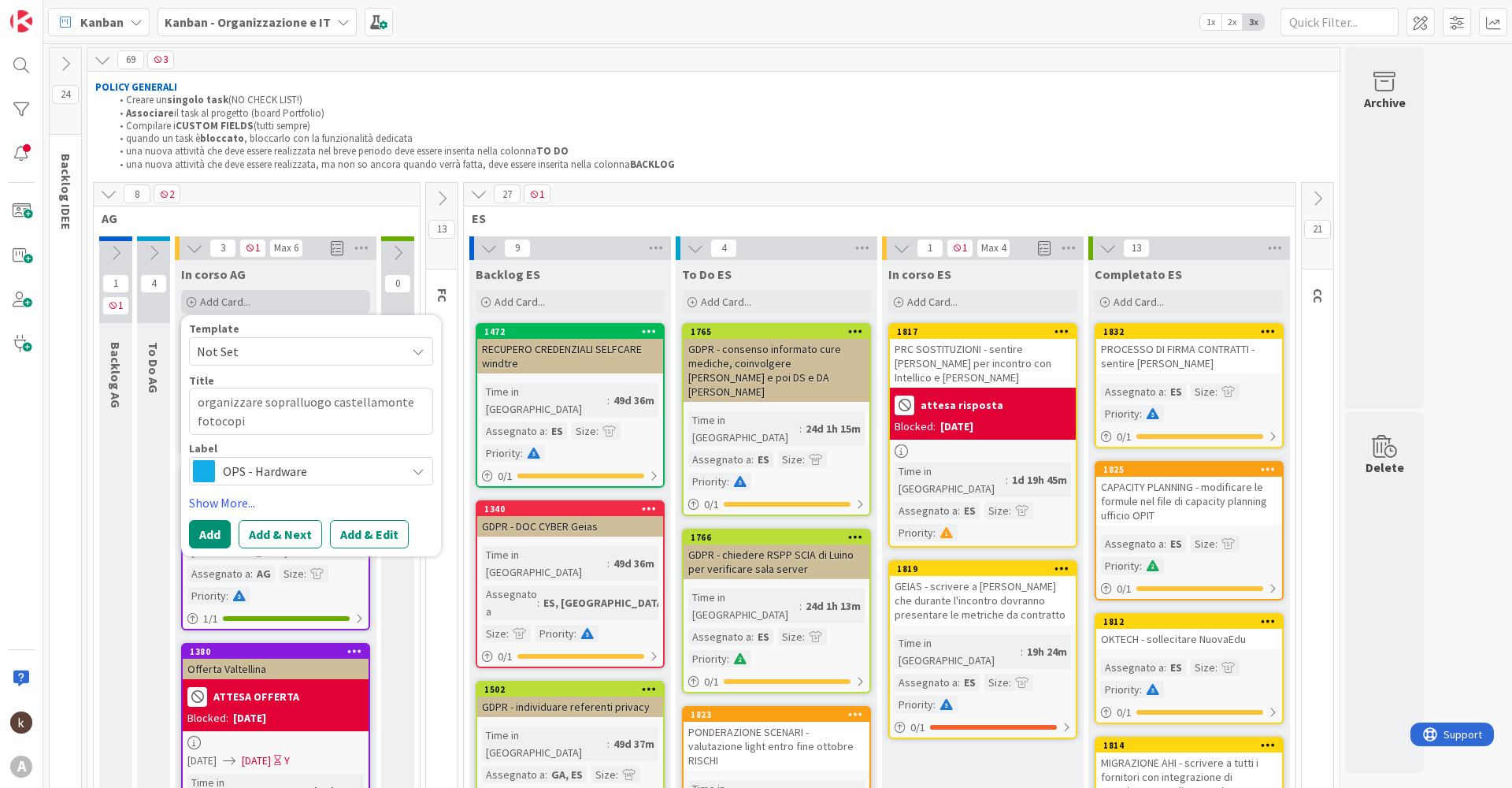
type textarea "organizzare sopralluogo castellamonte fotocopia"
type textarea "x"
type textarea "organizzare sopralluogo castellamonte fotocopiat"
type textarea "x"
type textarea "organizzare sopralluogo castellamonte fotocopiatr"
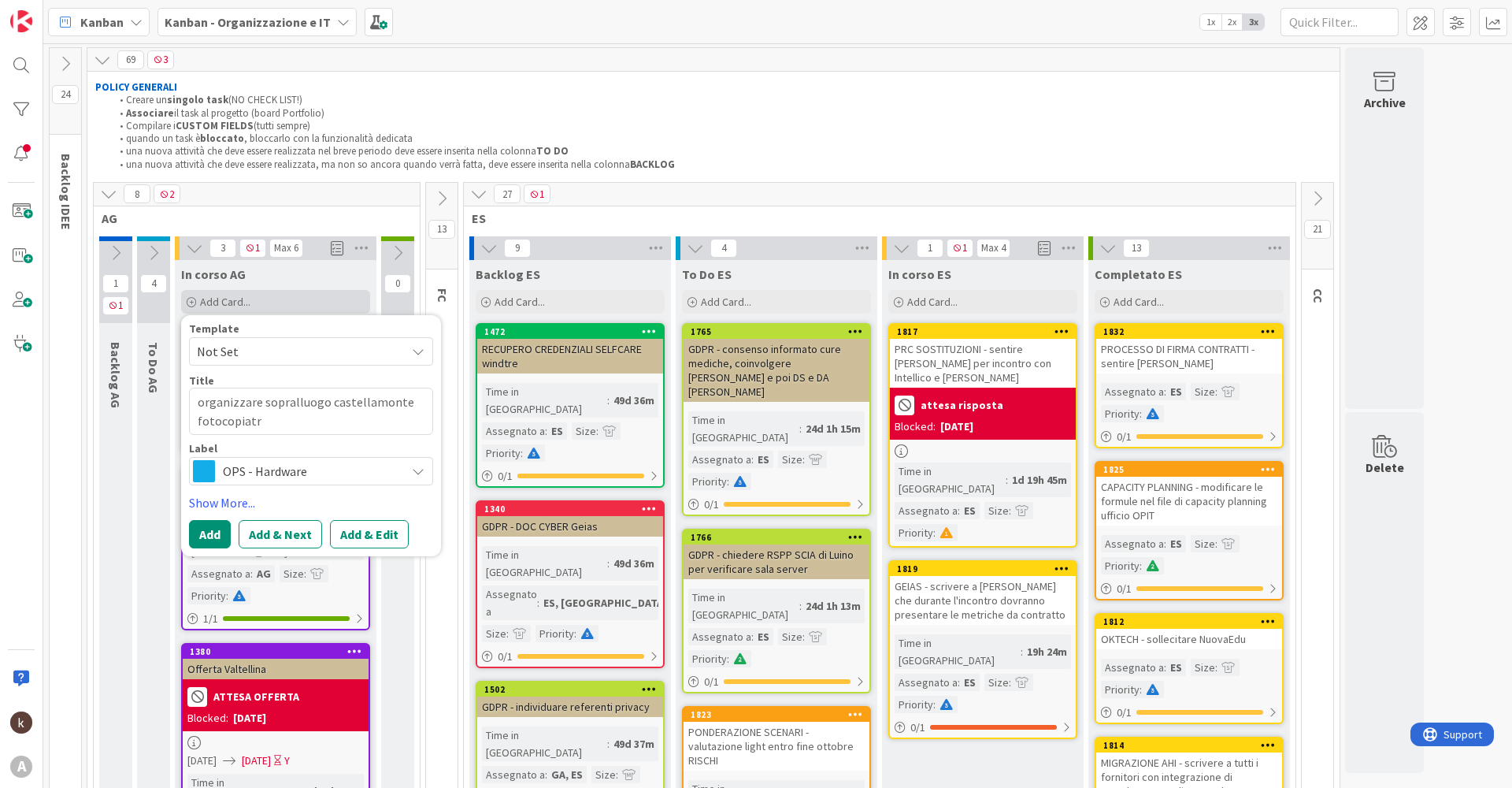
type textarea "x"
type textarea "organizzare sopralluogo castellamonte fotocopiatri"
type textarea "x"
type textarea "organizzare sopralluogo castellamonte fotocopiatric"
type textarea "x"
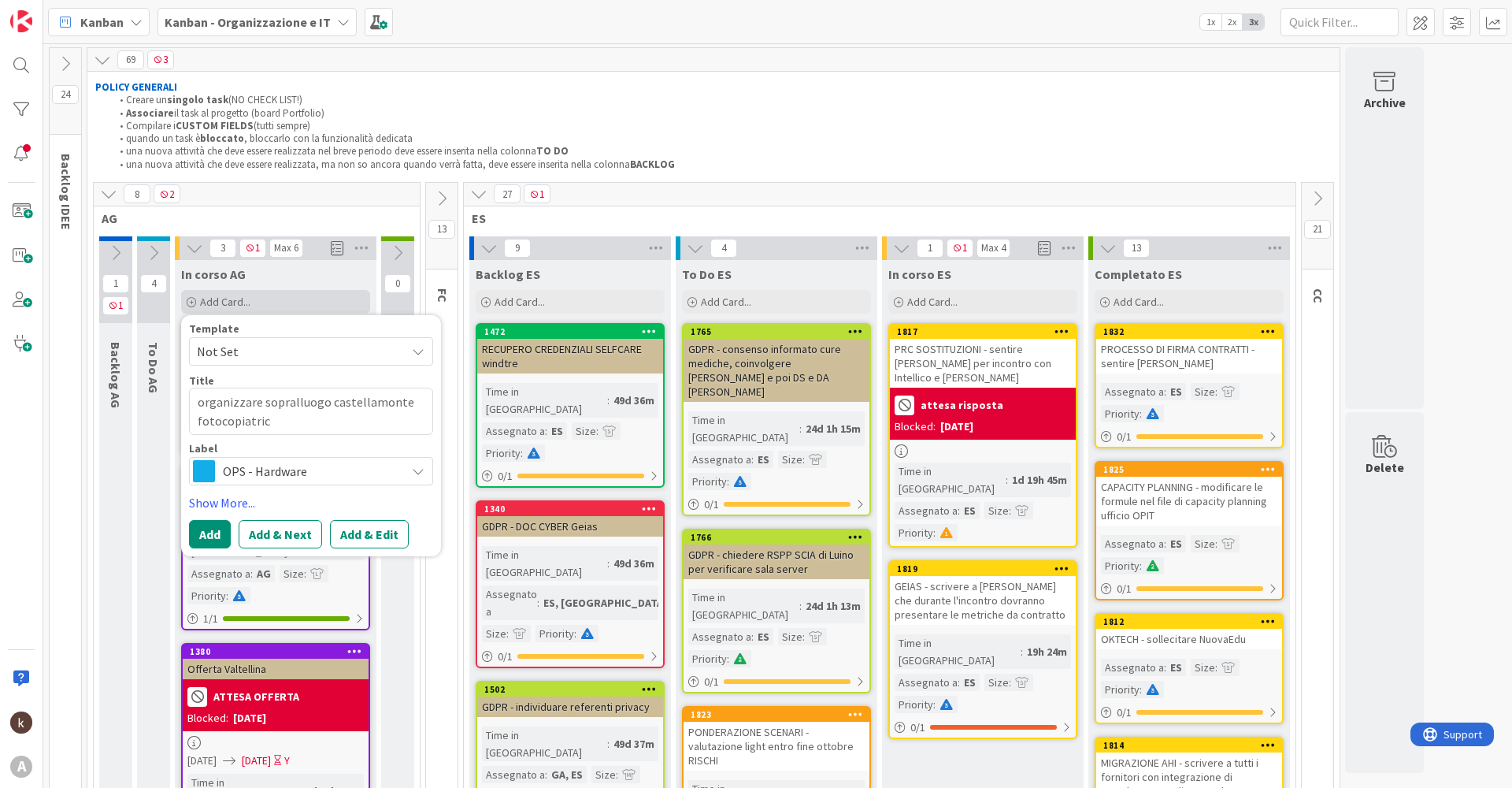
type textarea "organizzare sopralluogo castellamonte fotocopiatrice"
type textarea "x"
type textarea "organizzare sopralluogo castellamonte fotocopiatrice"
type textarea "x"
type textarea "organizzare sopralluogo castellamonte fotocopiatrice +"
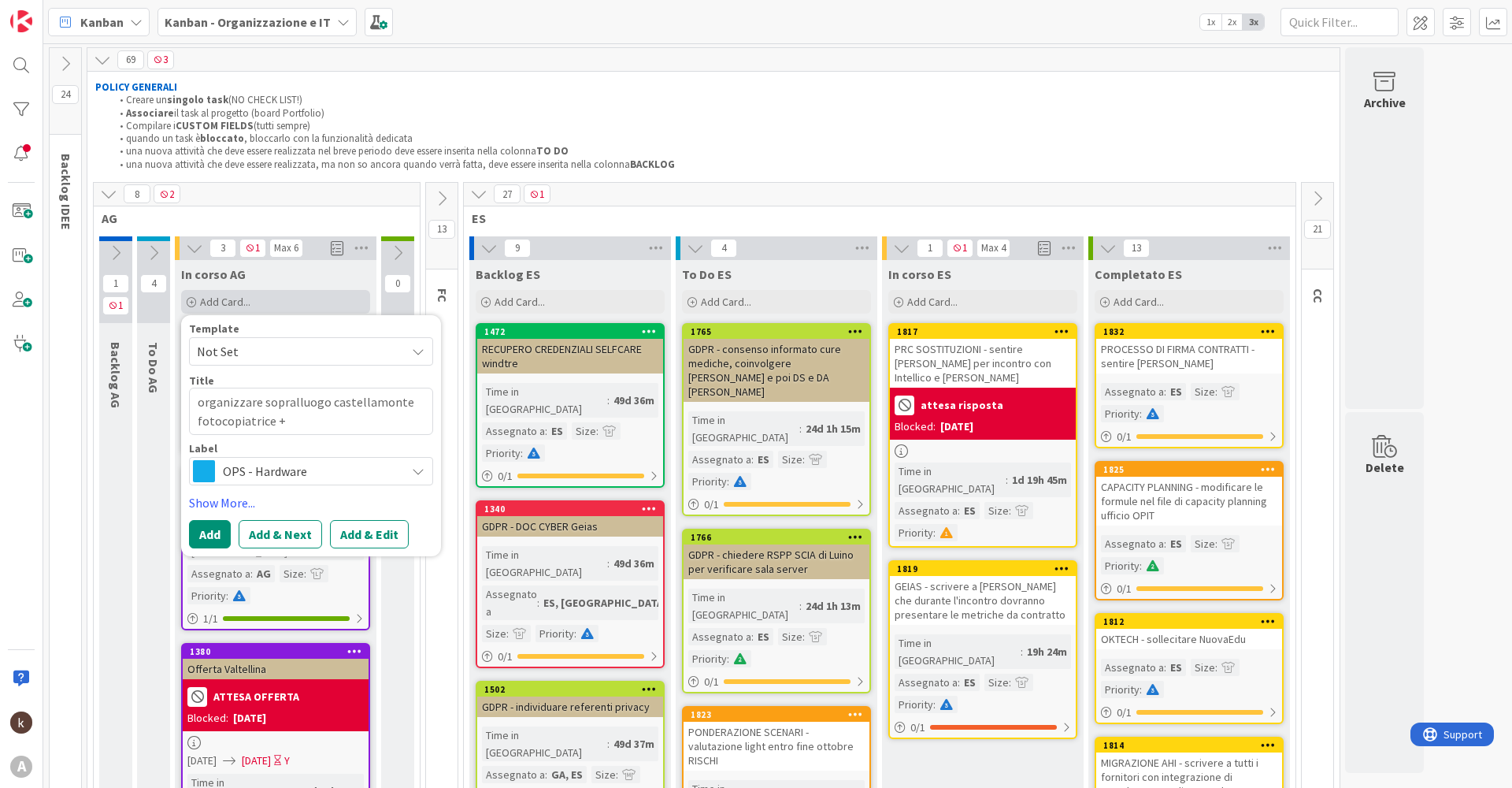
type textarea "x"
type textarea "organizzare sopralluogo castellamonte fotocopiatrice +"
type textarea "x"
type textarea "organizzare sopralluogo castellamonte fotocopiatrice + f"
type textarea "x"
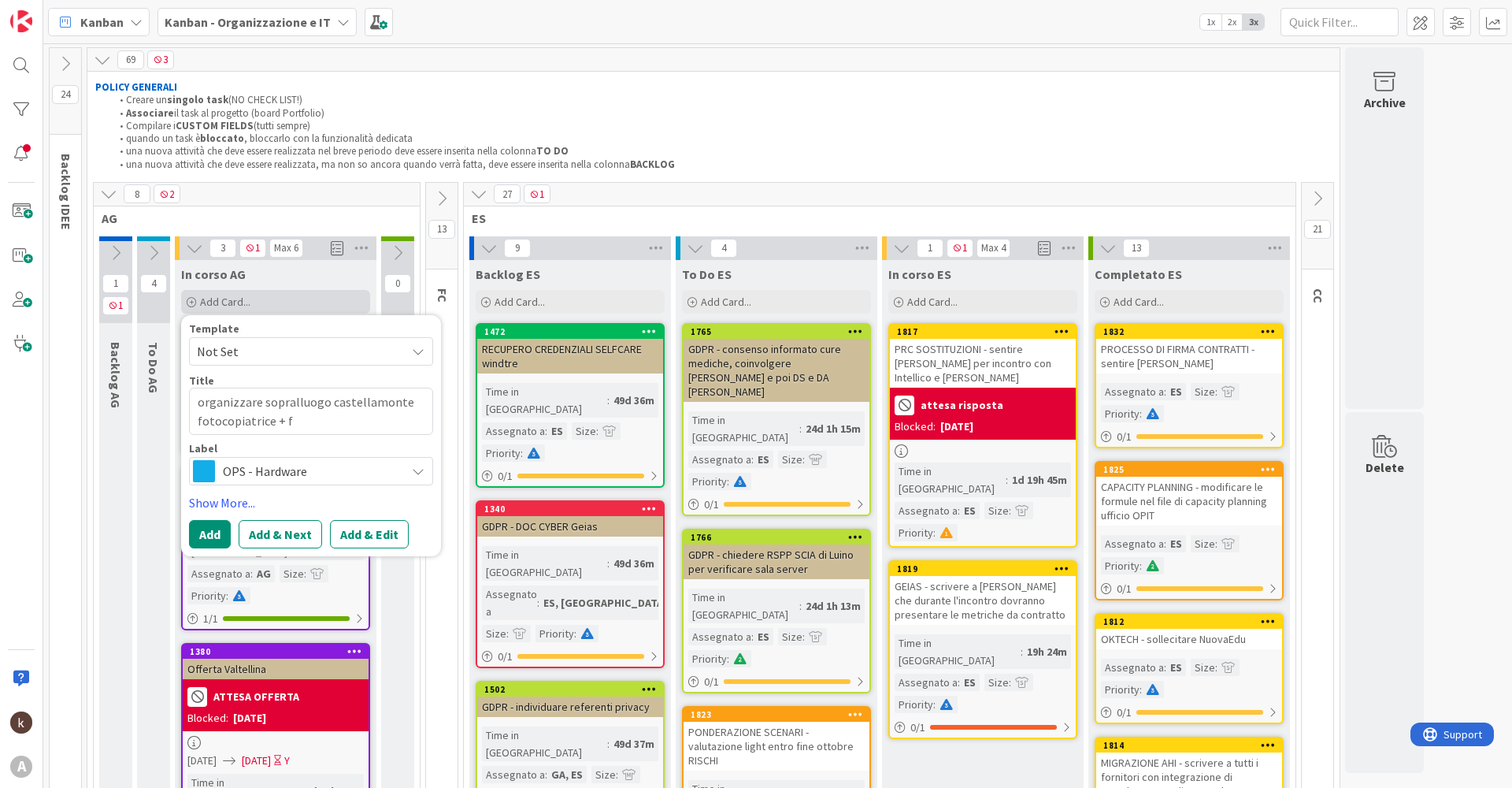
type textarea "organizzare sopralluogo castellamonte fotocopiatrice + fi"
type textarea "x"
type textarea "organizzare sopralluogo castellamonte fotocopiatrice + fil"
type textarea "x"
type textarea "organizzare sopralluogo castellamonte fotocopiatrice + file"
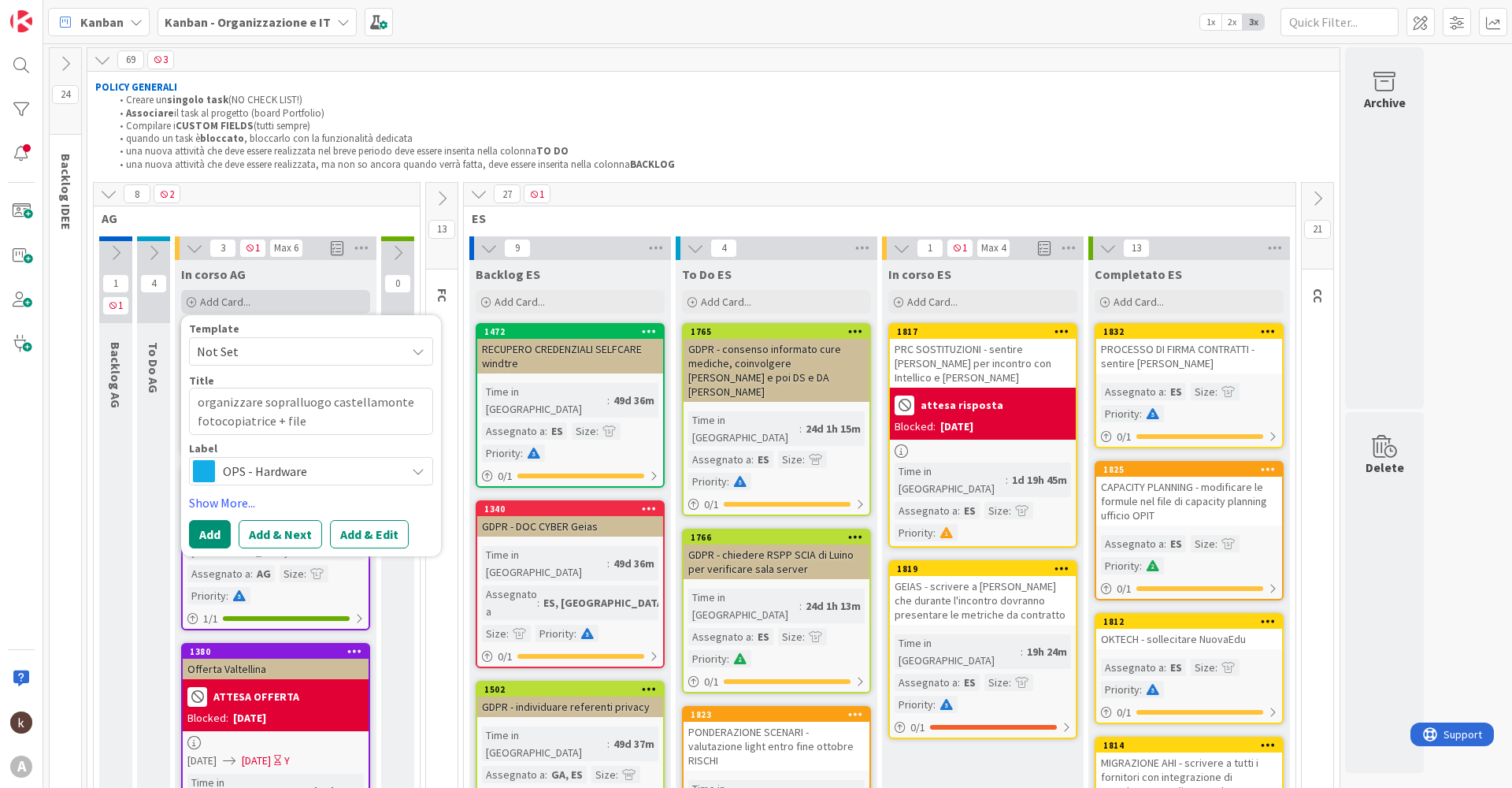
type textarea "x"
type textarea "organizzare sopralluogo castellamonte fotocopiatrice + file"
type textarea "x"
type textarea "organizzare sopralluogo castellamonte fotocopiatrice + file s"
type textarea "x"
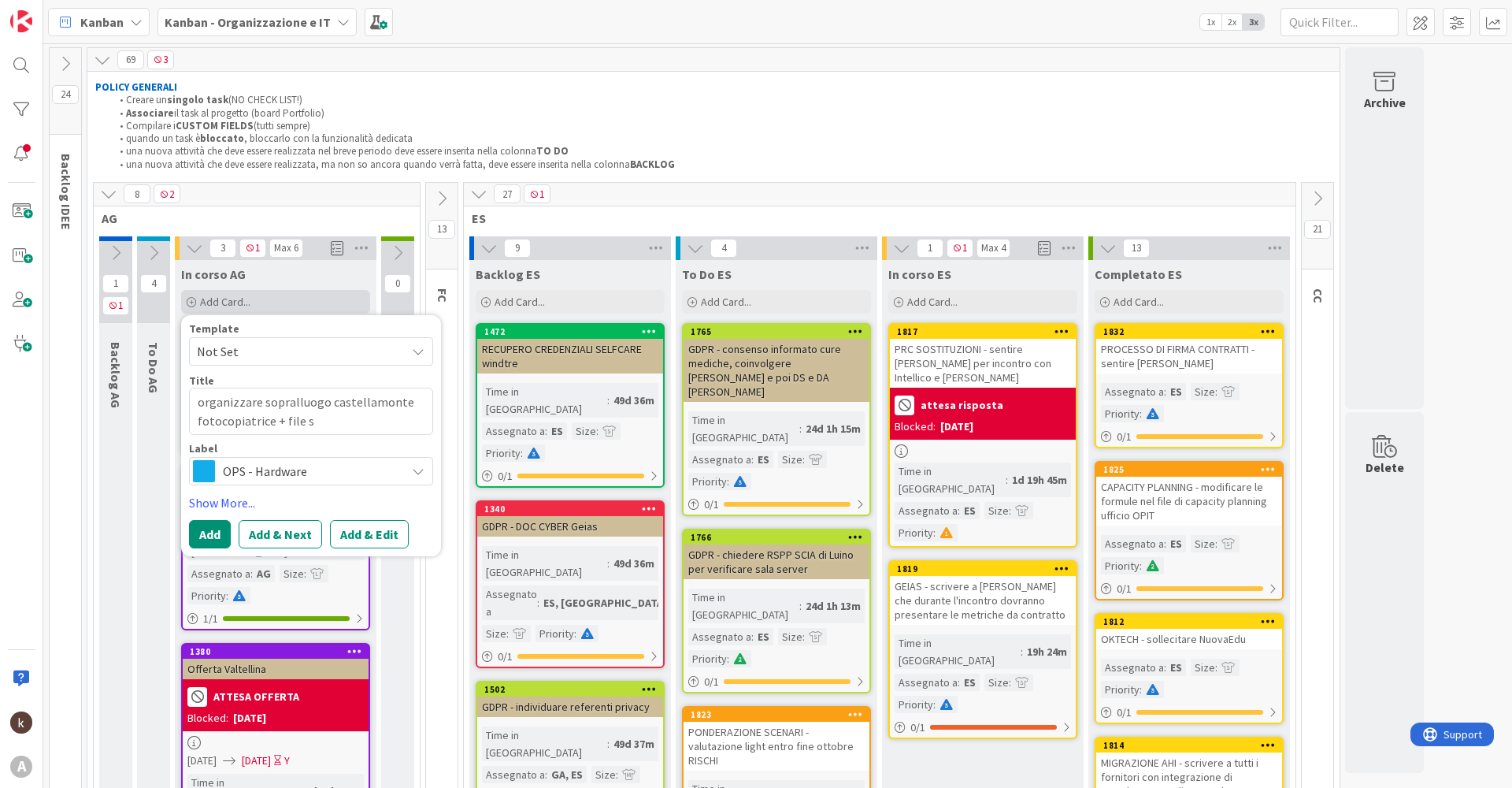
type textarea "organizzare sopralluogo castellamonte fotocopiatrice + file sh"
type textarea "x"
type textarea "organizzare sopralluogo castellamonte fotocopiatrice + file sha"
type textarea "x"
type textarea "organizzare sopralluogo castellamonte fotocopiatrice + file shar"
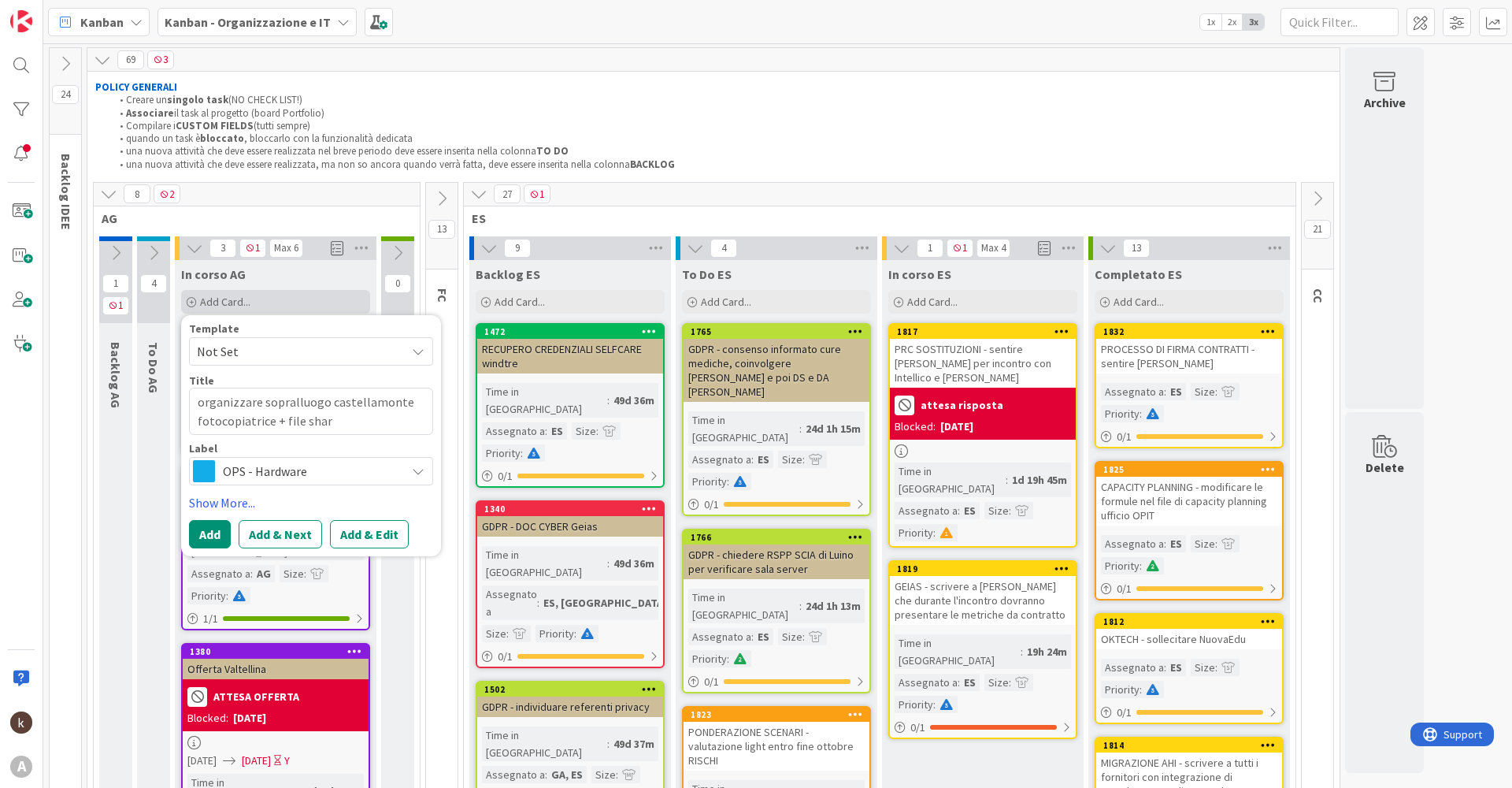
type textarea "x"
type textarea "organizzare sopralluogo castellamonte fotocopiatrice + file share"
type textarea "x"
type textarea "organizzare sopralluogo castellamonte fotocopiatrice + file sharep"
type textarea "x"
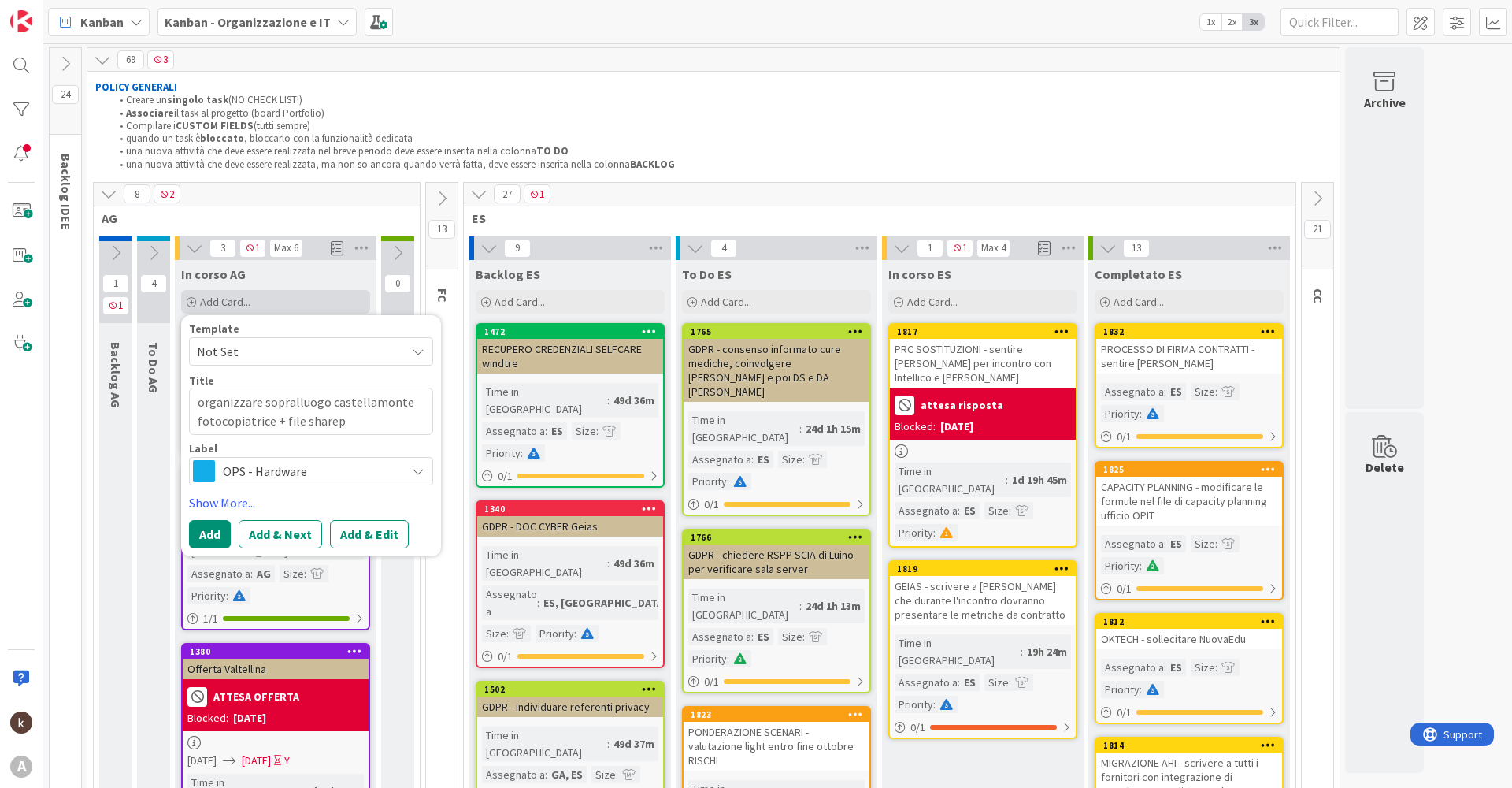
type textarea "organizzare sopralluogo castellamonte fotocopiatrice + file sharepo"
type textarea "x"
type textarea "organizzare sopralluogo castellamonte fotocopiatrice + file sharepoi"
type textarea "x"
type textarea "organizzare sopralluogo castellamonte fotocopiatrice + file sharepoin"
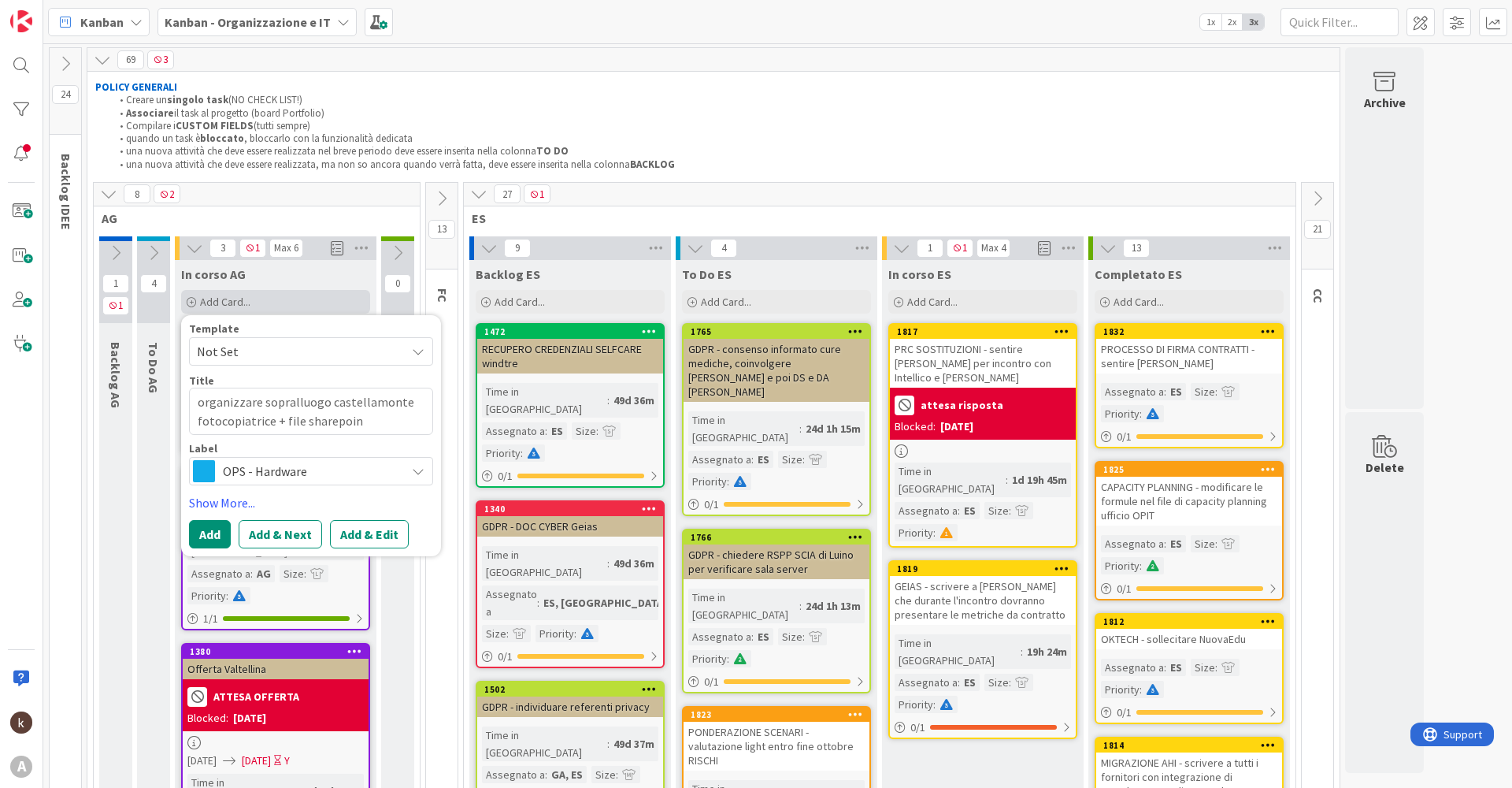
type textarea "x"
type textarea "organizzare sopralluogo castellamonte fotocopiatrice + file sharepoint"
click at [317, 468] on span "OPS - Hardware" at bounding box center [310, 470] width 175 height 22
type textarea "x"
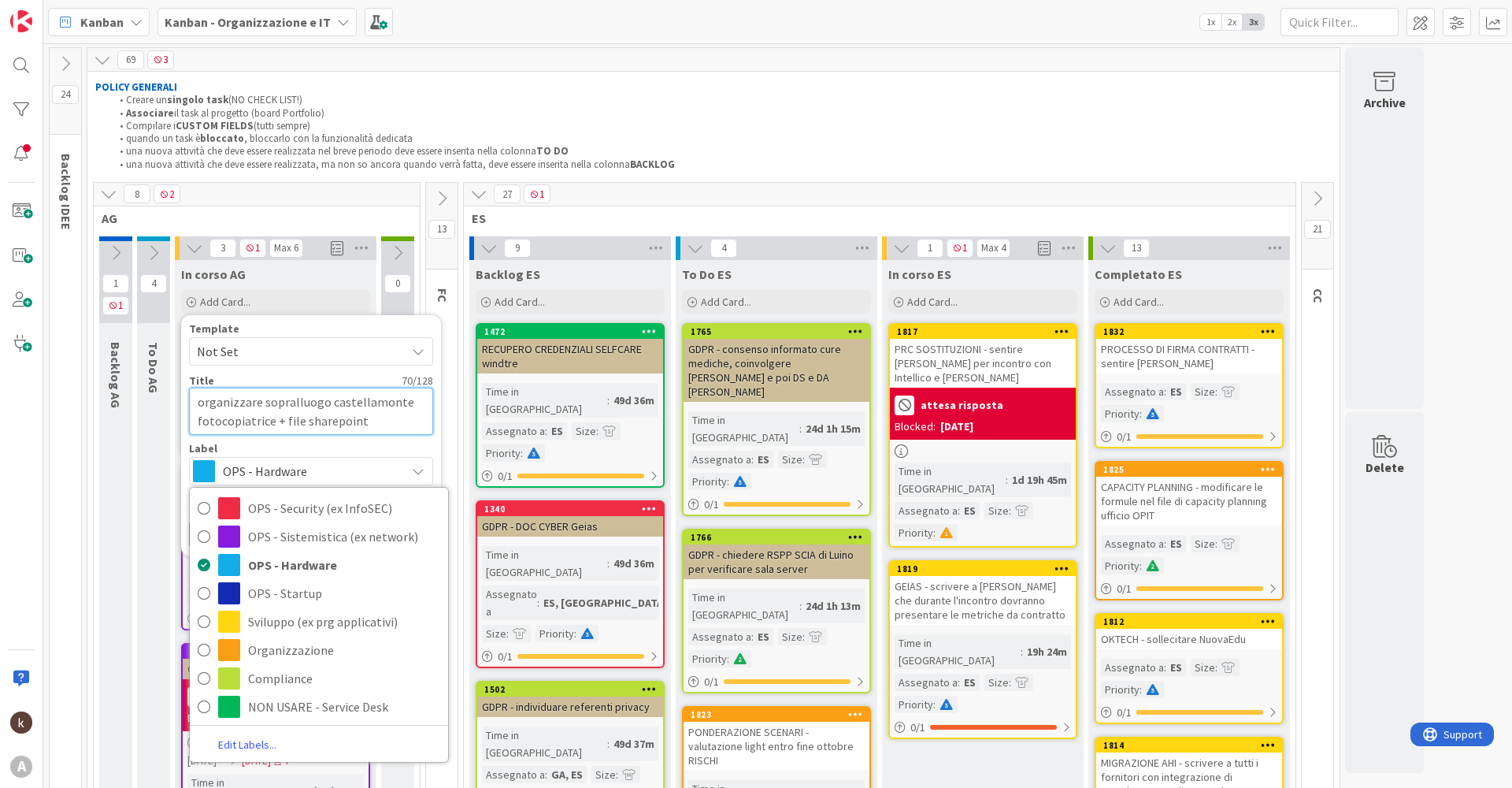
click at [363, 417] on textarea "organizzare sopralluogo castellamonte fotocopiatrice + file sharepoint" at bounding box center [311, 410] width 244 height 47
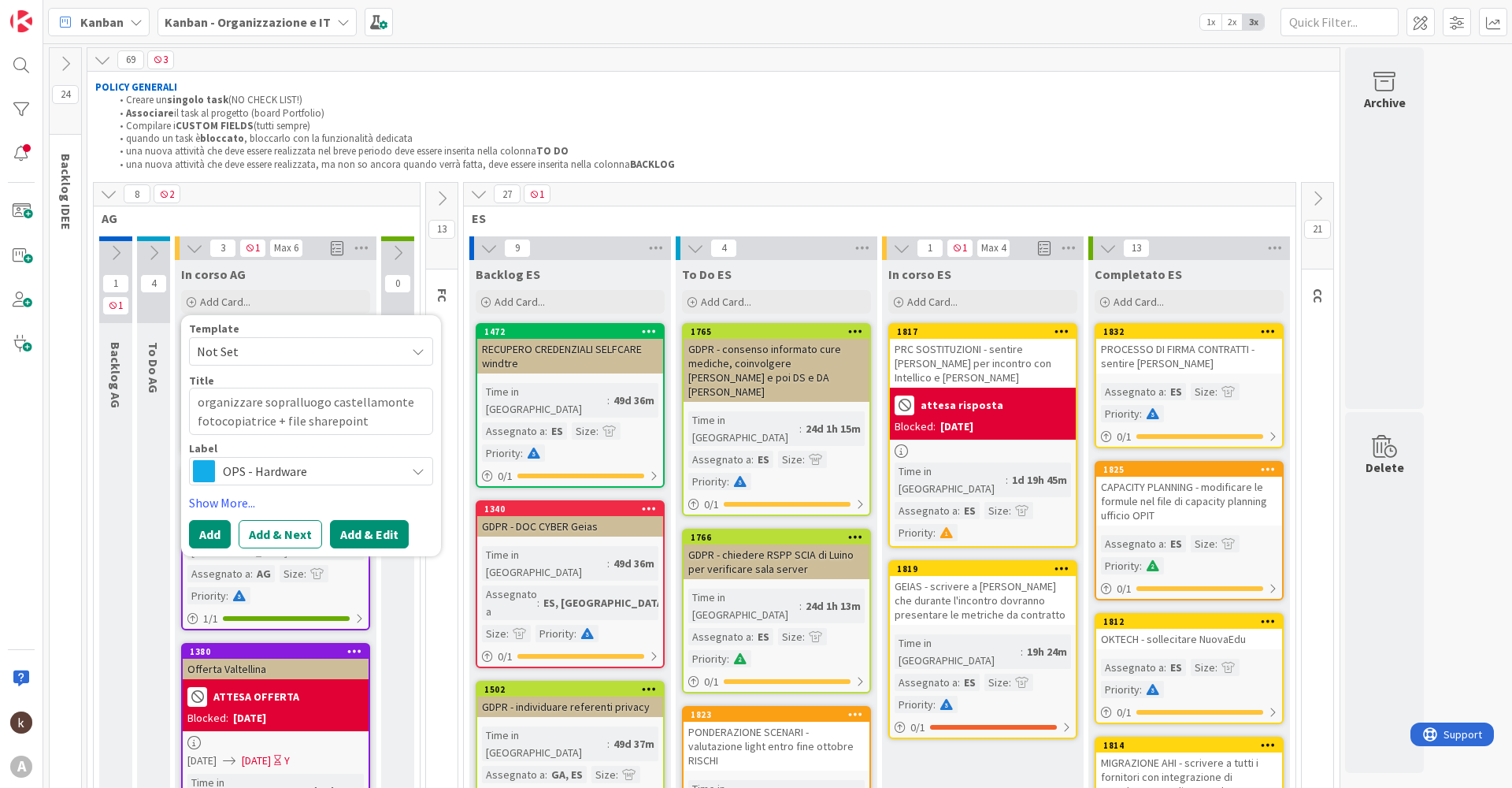
click at [374, 534] on button "Add & Edit" at bounding box center [369, 534] width 79 height 28
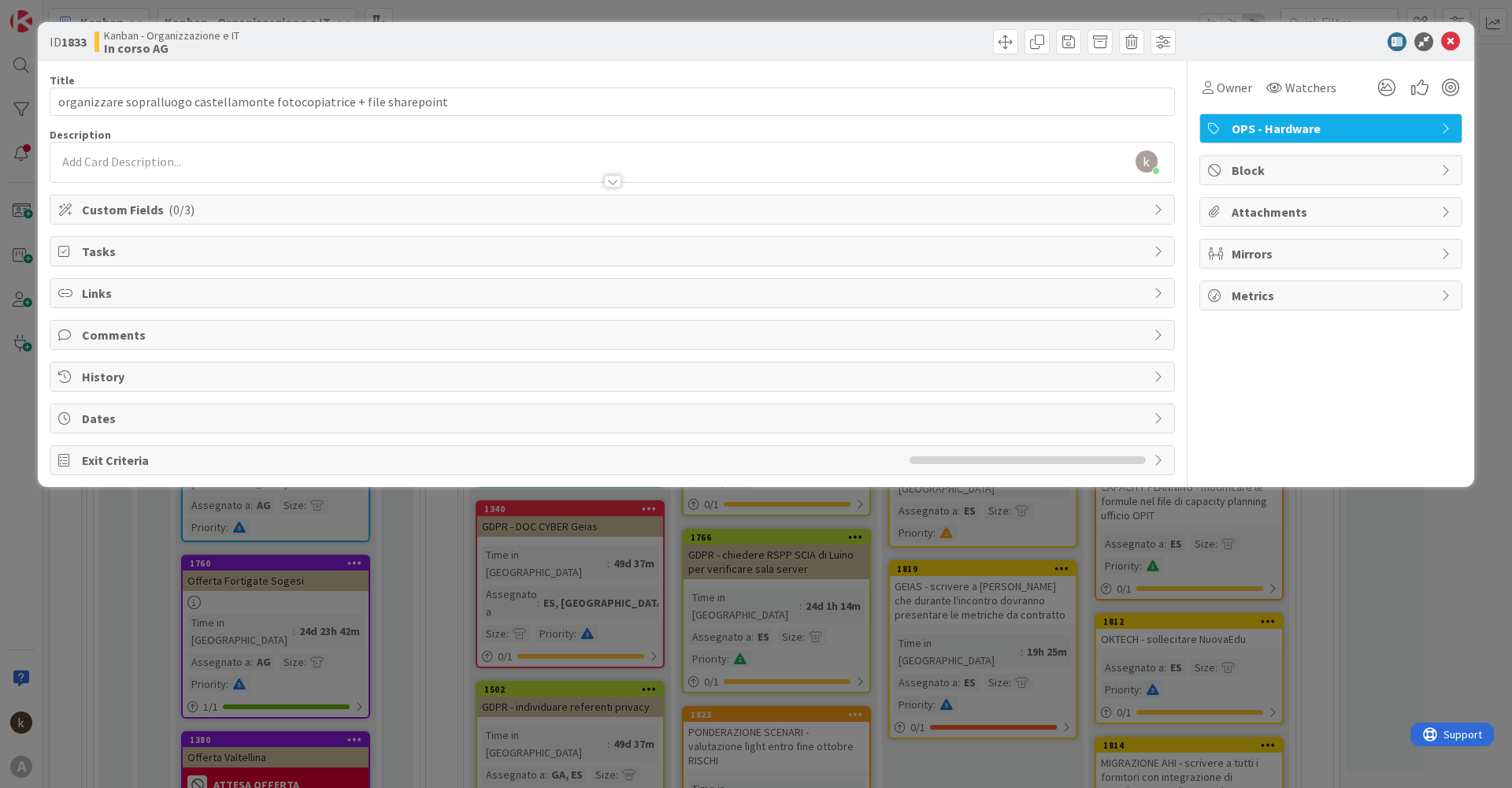
click at [350, 215] on span "Custom Fields ( 0/3 )" at bounding box center [614, 209] width 1064 height 19
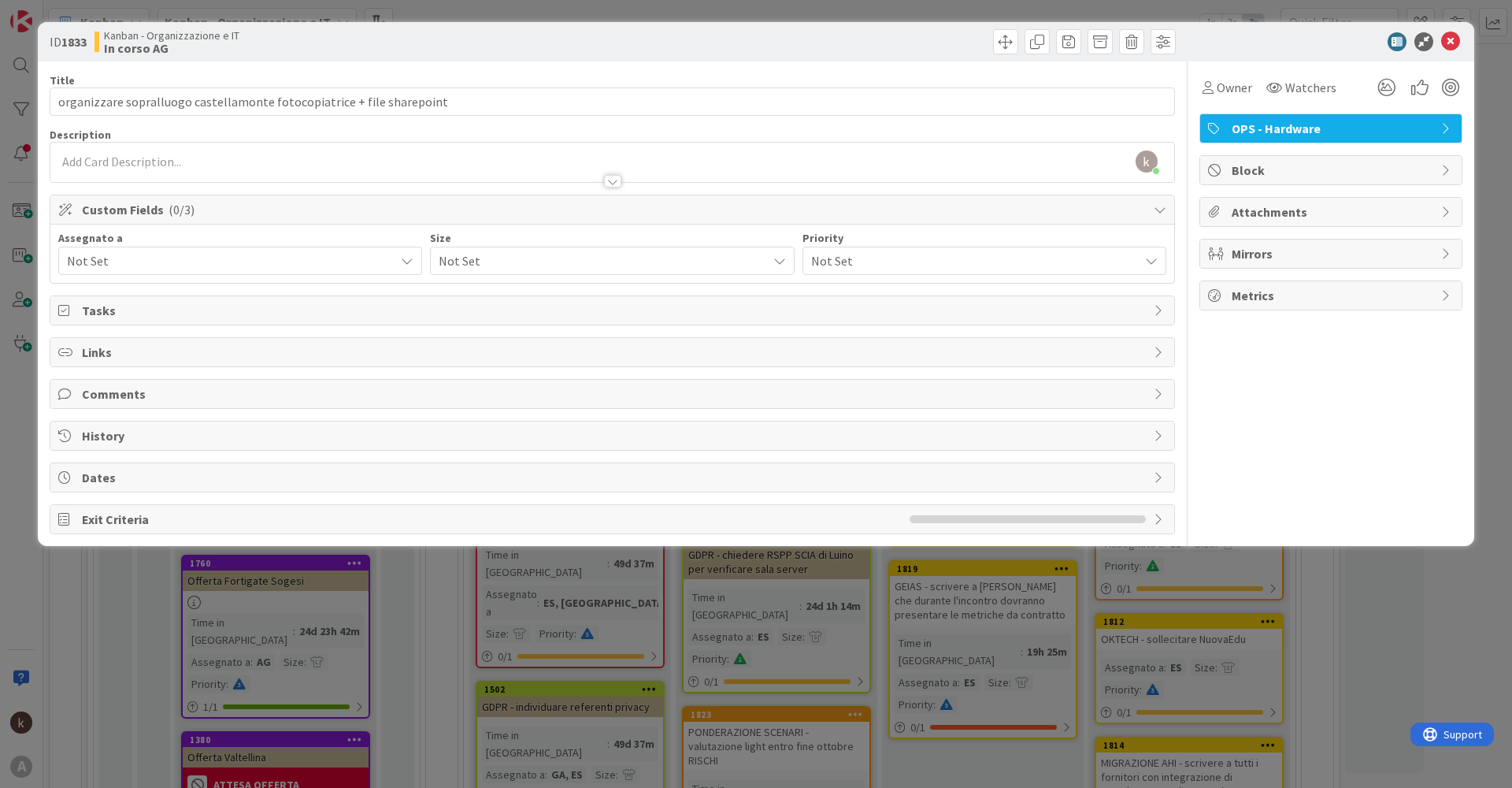
click at [146, 257] on span "Not Set" at bounding box center [230, 261] width 327 height 19
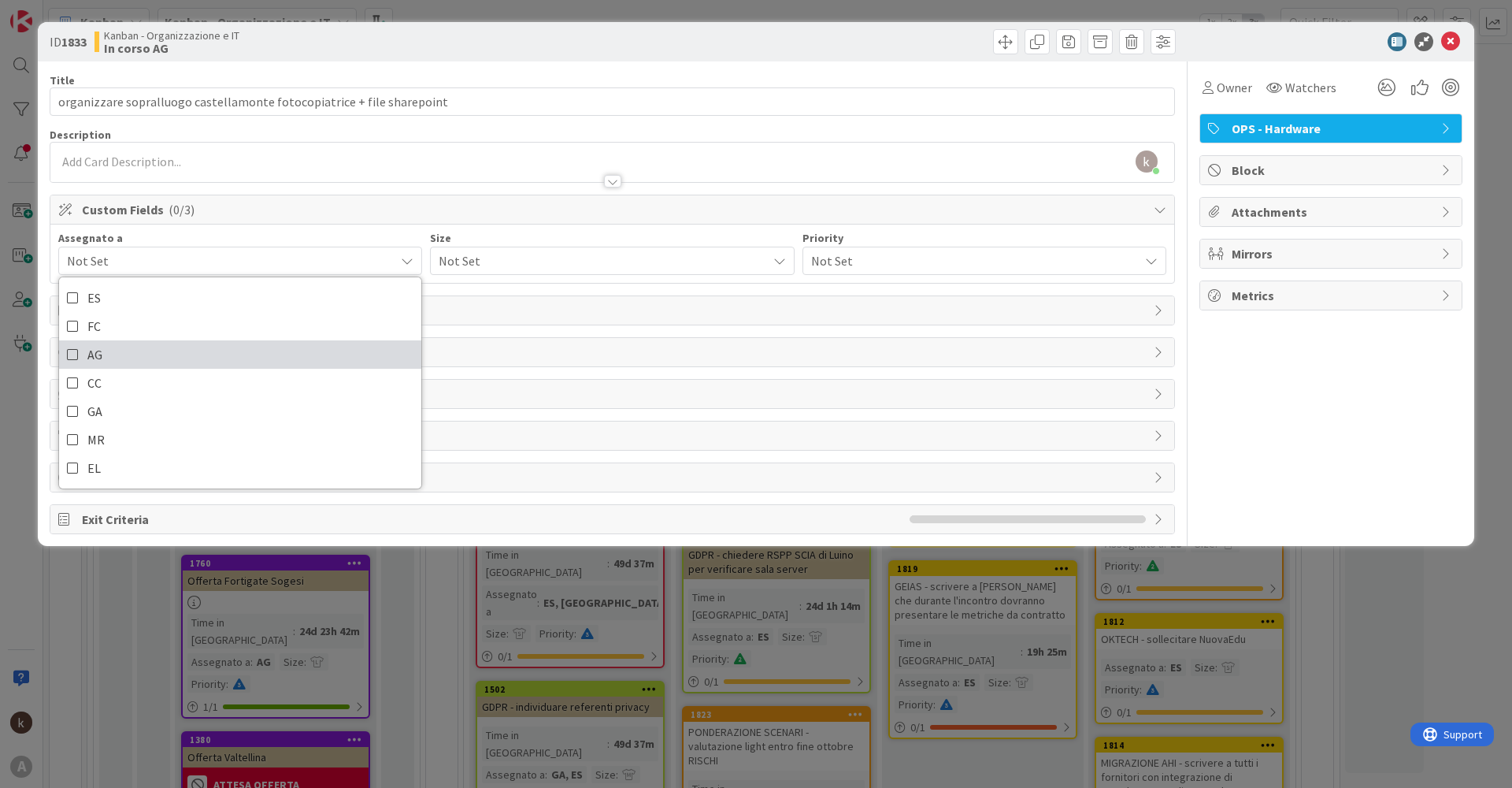
click at [87, 350] on span "AG" at bounding box center [95, 355] width 15 height 24
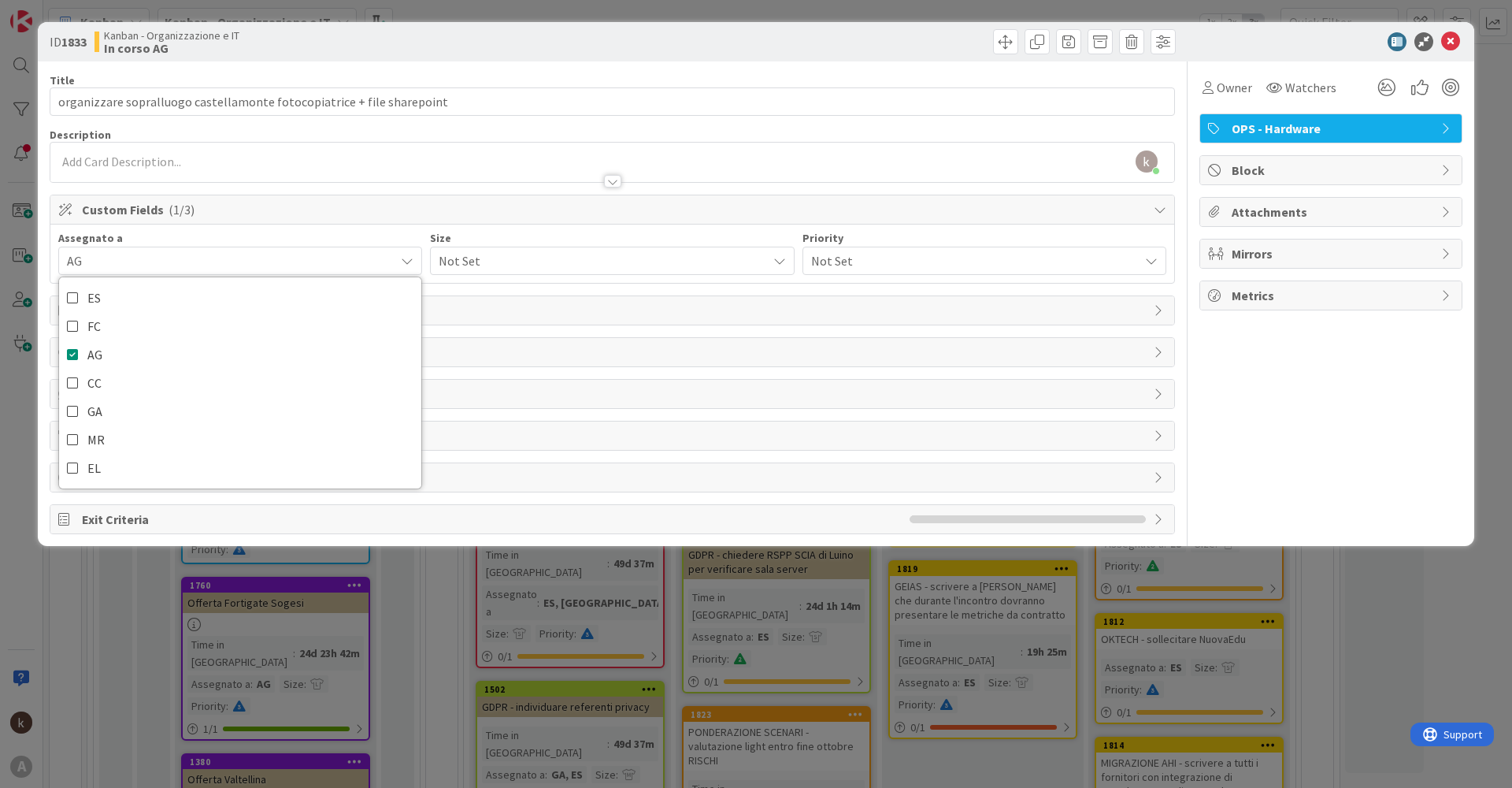
click at [515, 268] on span "Not Set" at bounding box center [599, 261] width 320 height 22
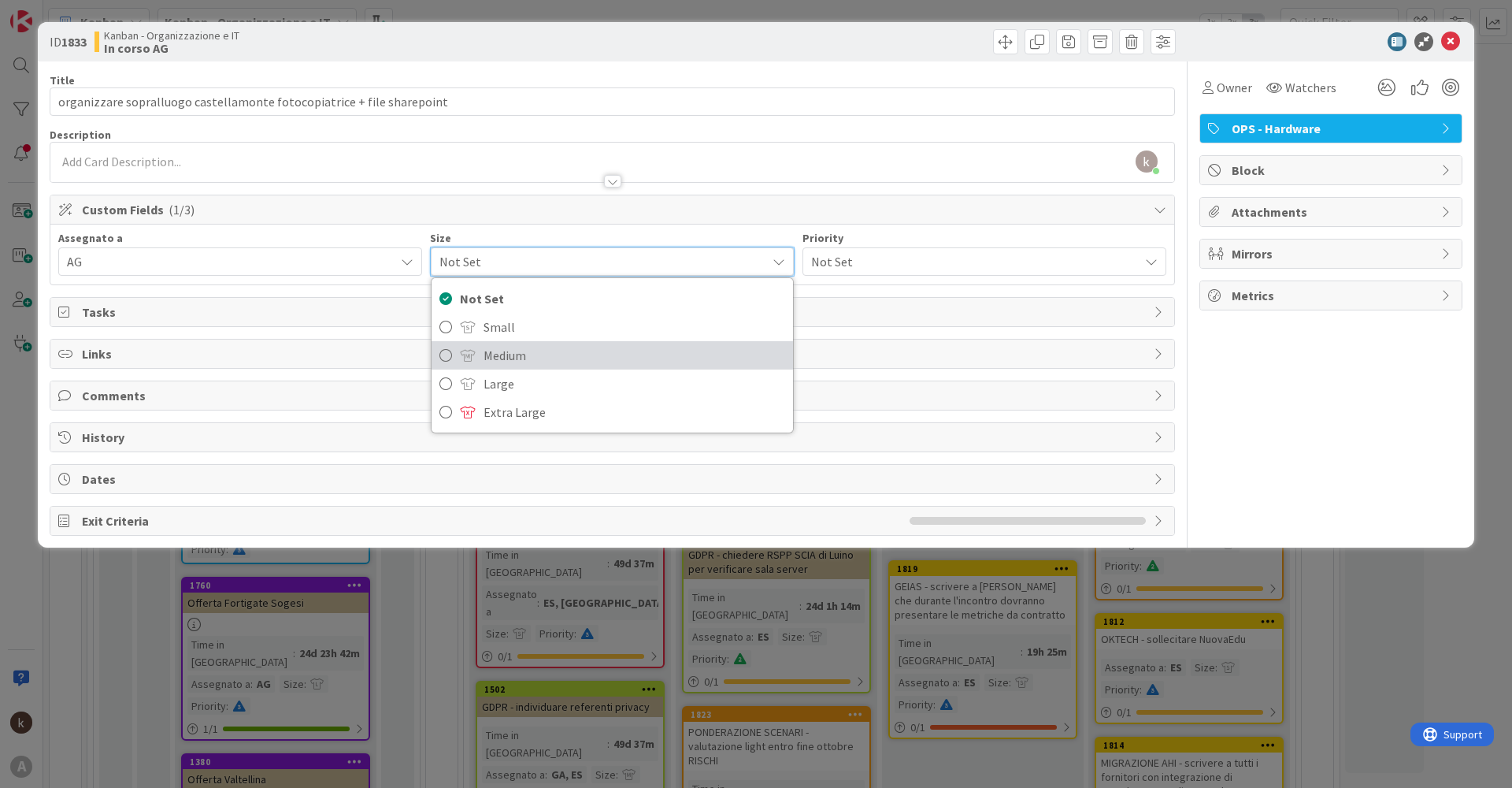
click at [451, 359] on icon at bounding box center [445, 355] width 12 height 24
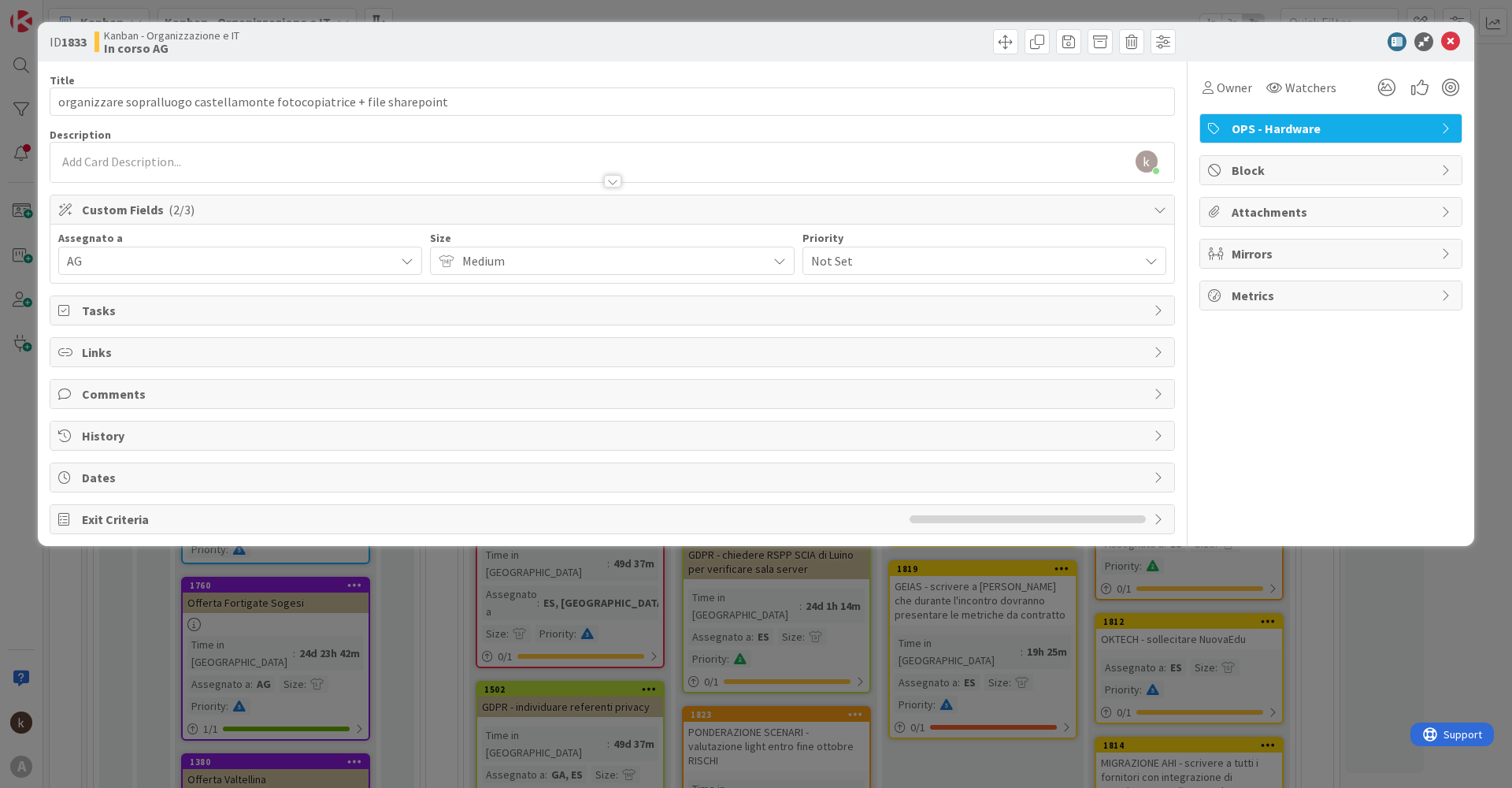
click at [876, 270] on span "Not Set" at bounding box center [971, 261] width 320 height 22
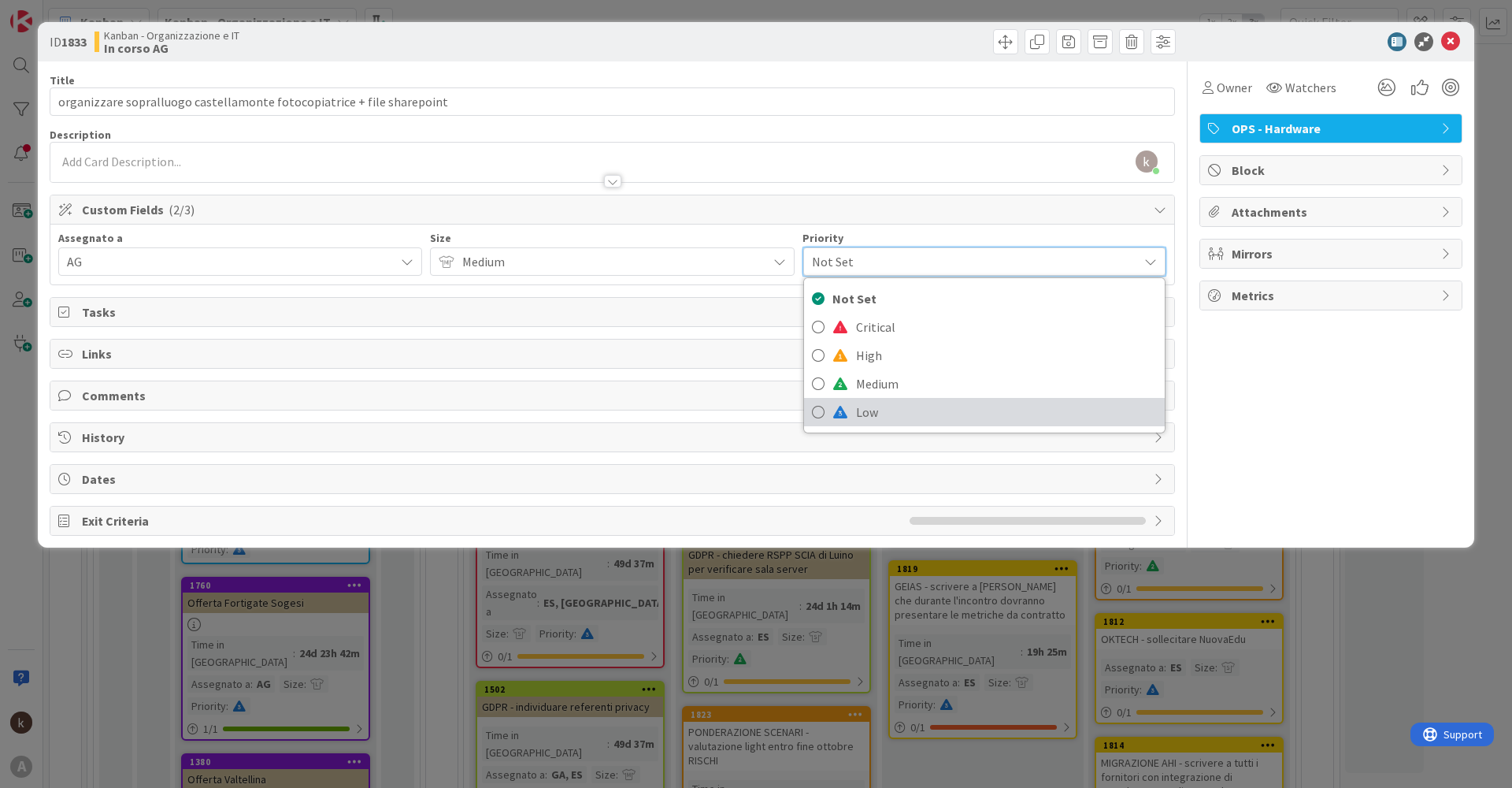
click at [833, 406] on span at bounding box center [839, 411] width 16 height 12
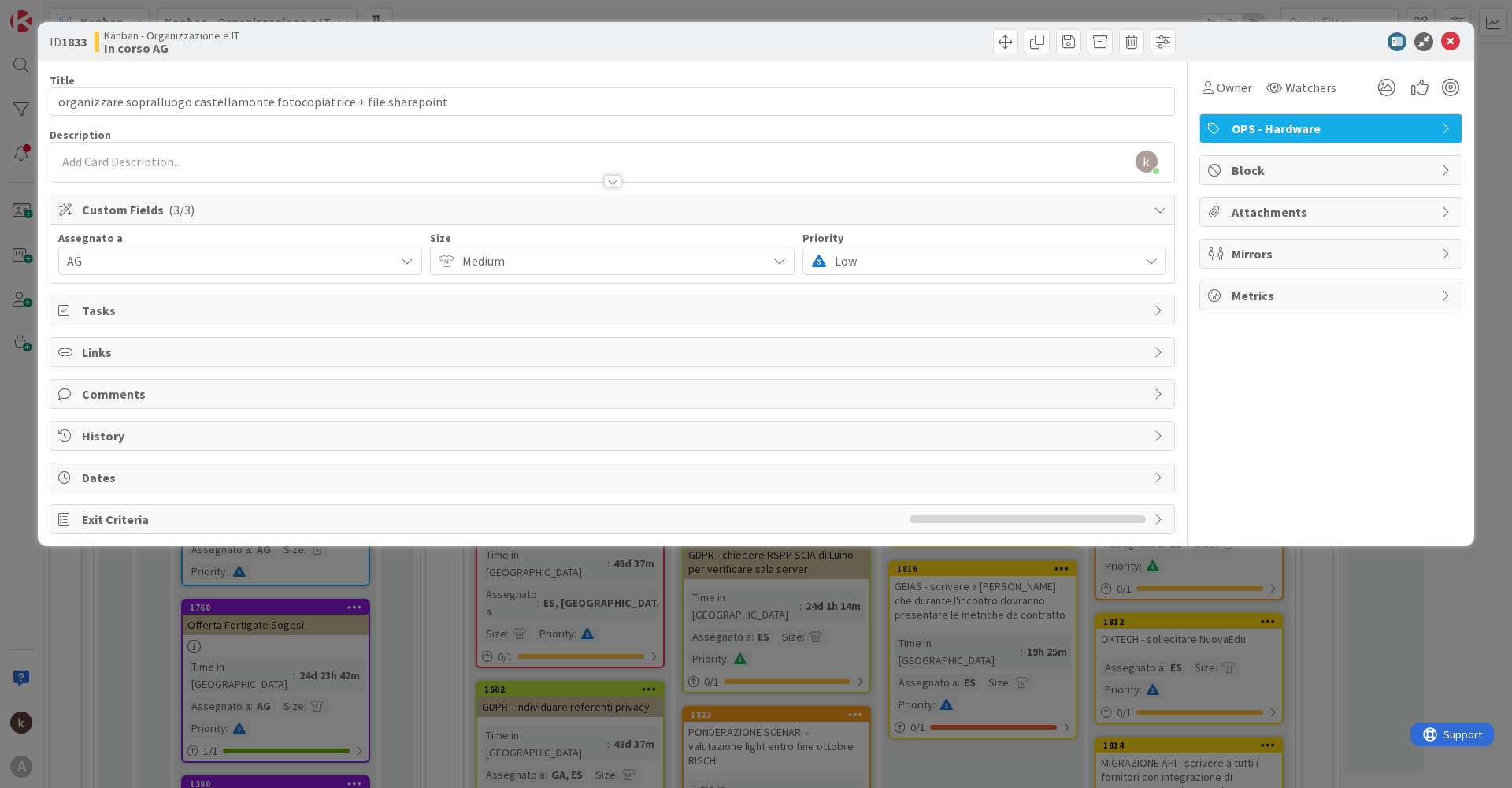
click at [568, 317] on span "Tasks" at bounding box center [614, 310] width 1064 height 19
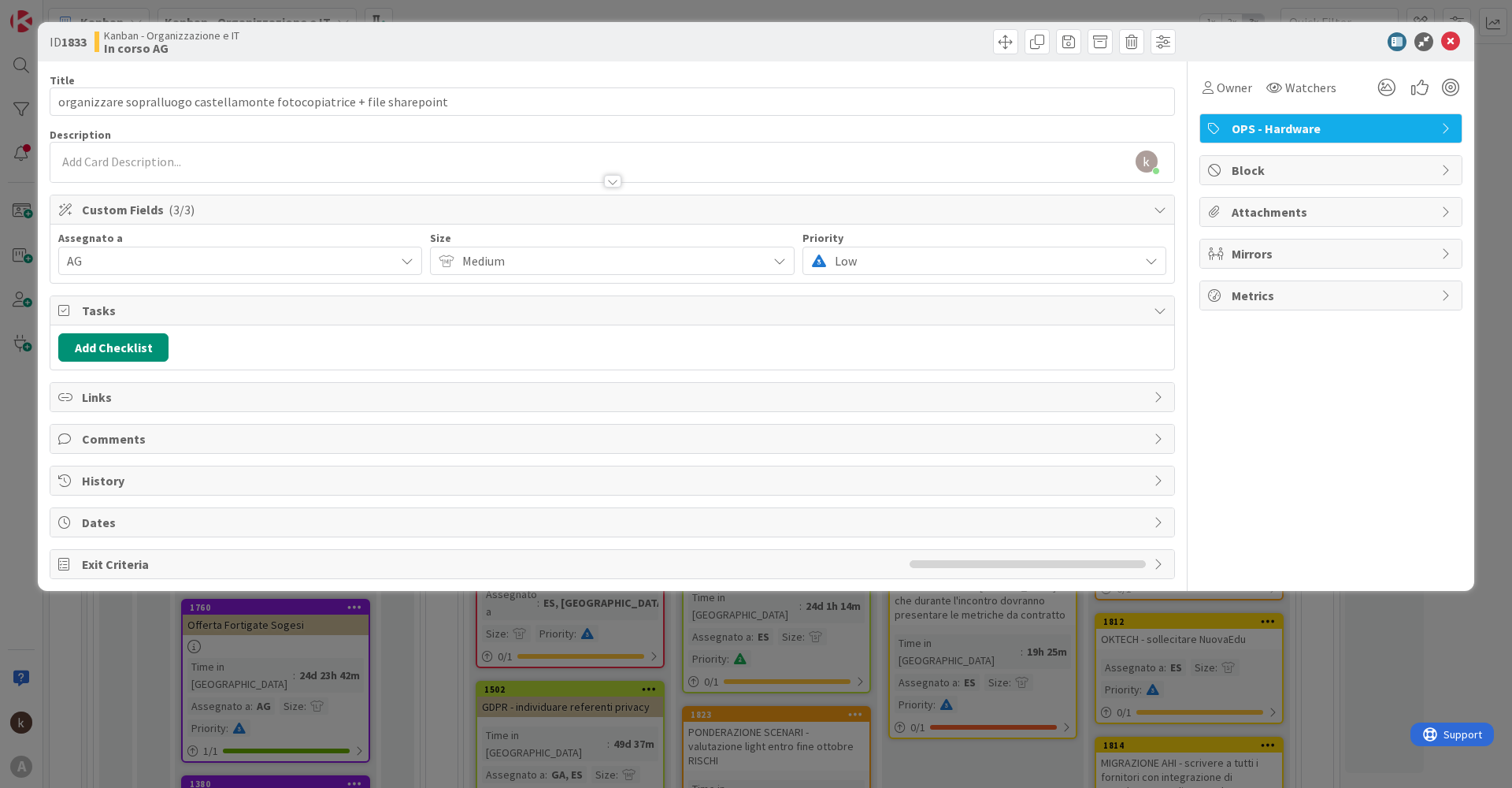
click at [568, 317] on span "Tasks" at bounding box center [614, 310] width 1064 height 19
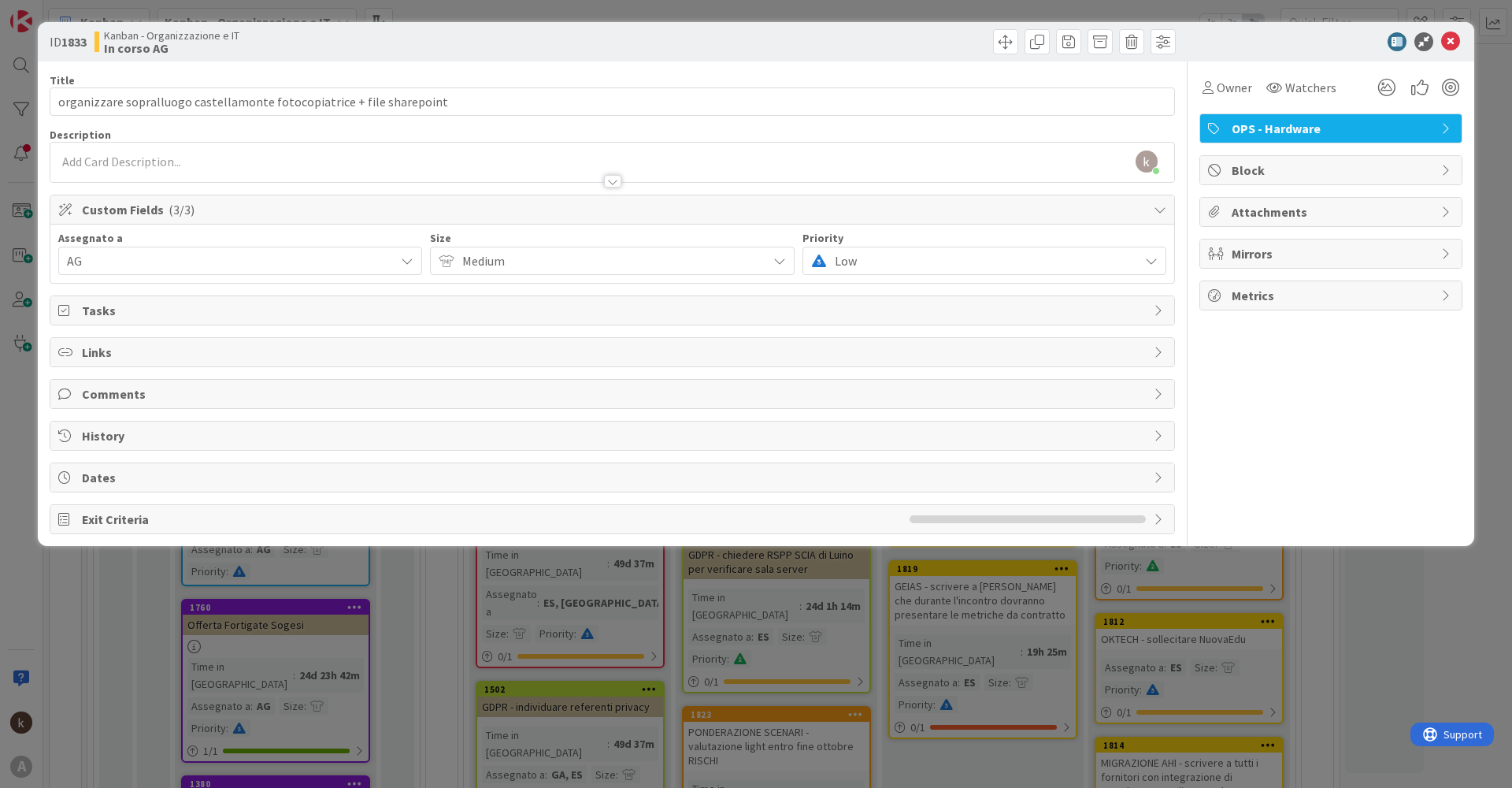
click at [270, 359] on span "Links" at bounding box center [614, 352] width 1064 height 19
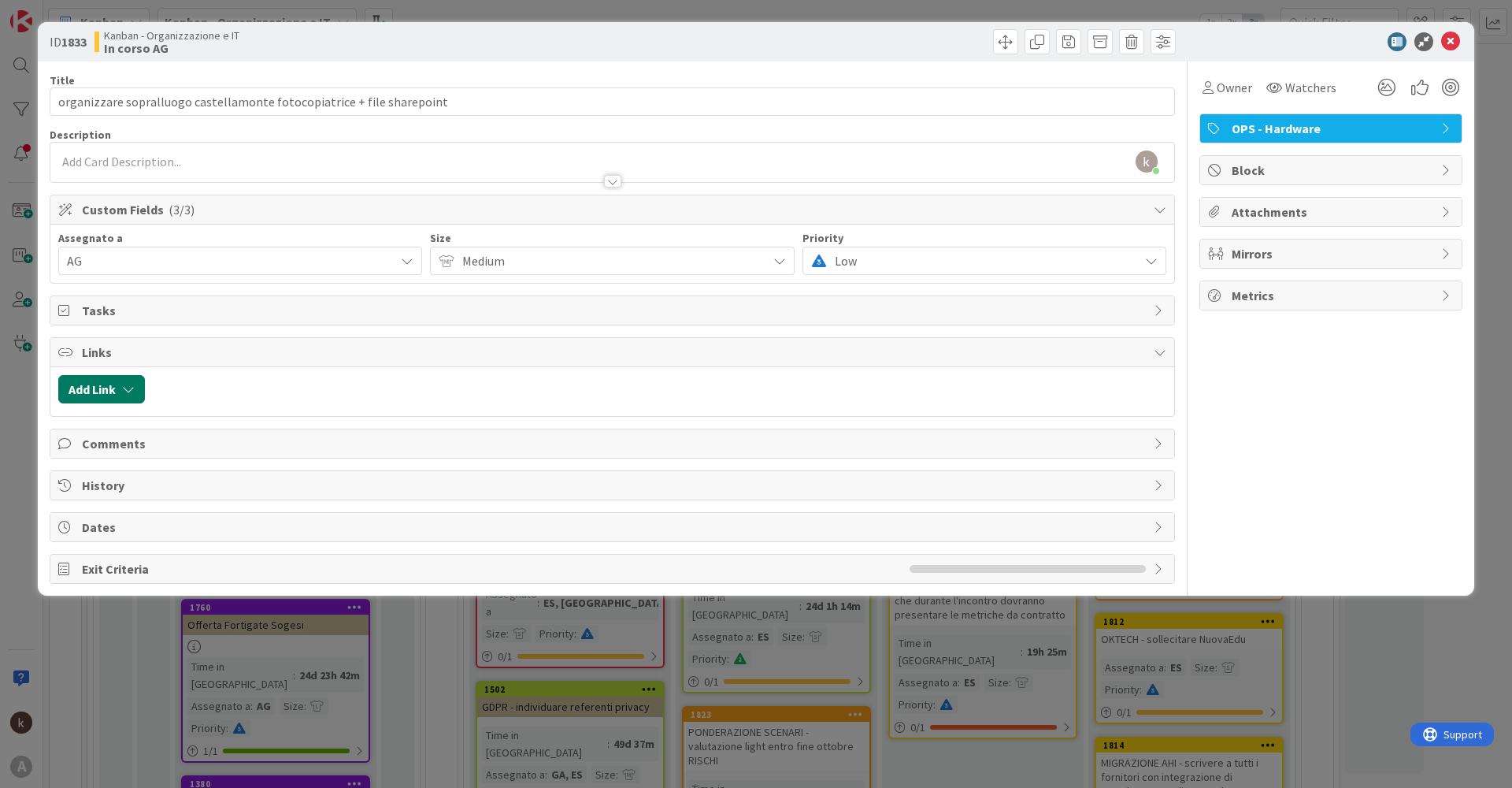
click at [118, 392] on button "Add Link" at bounding box center [101, 389] width 86 height 28
click at [163, 476] on span "Current Board" at bounding box center [163, 487] width 177 height 22
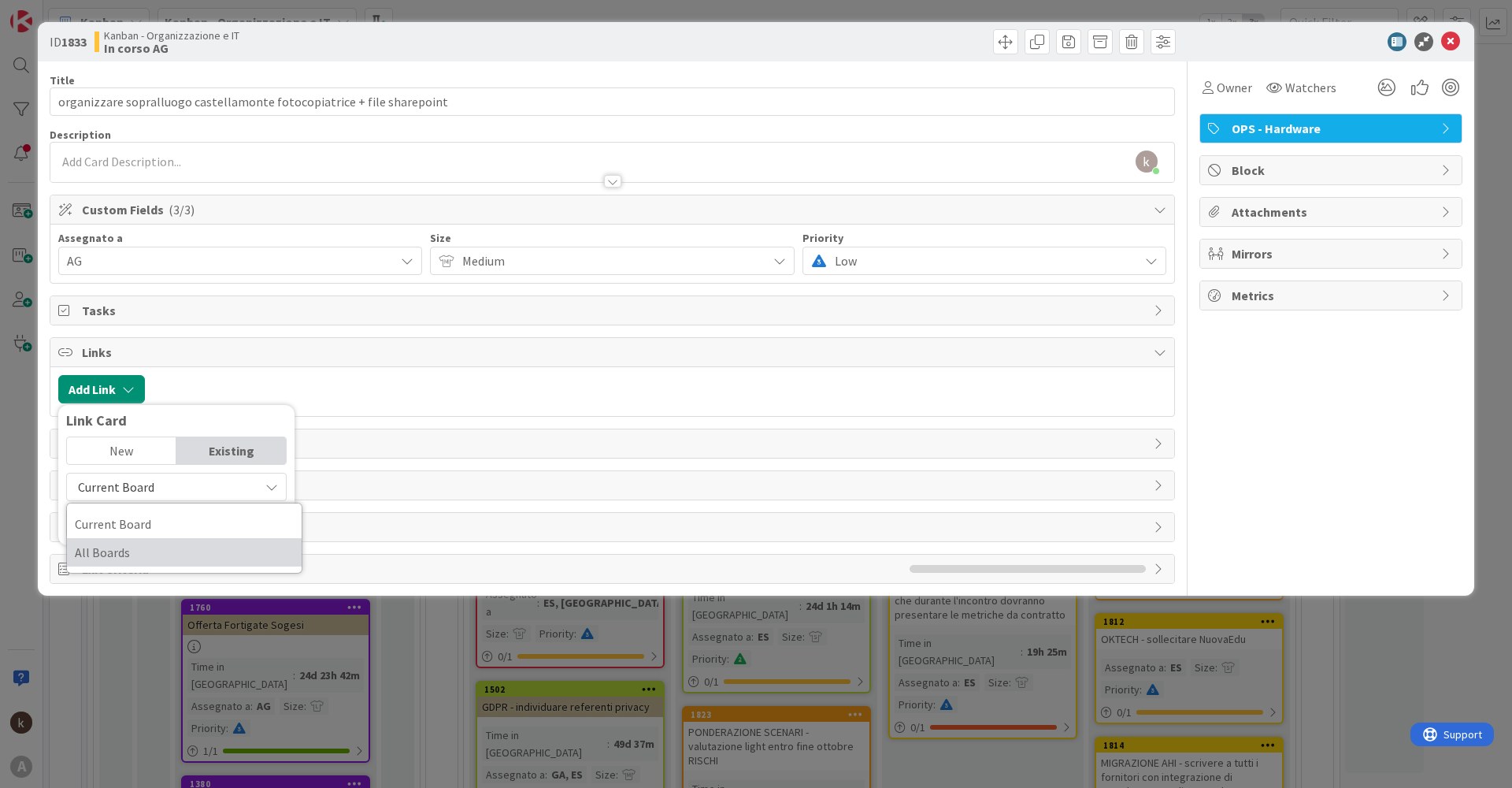
click at [117, 553] on span "All Boards" at bounding box center [184, 552] width 219 height 24
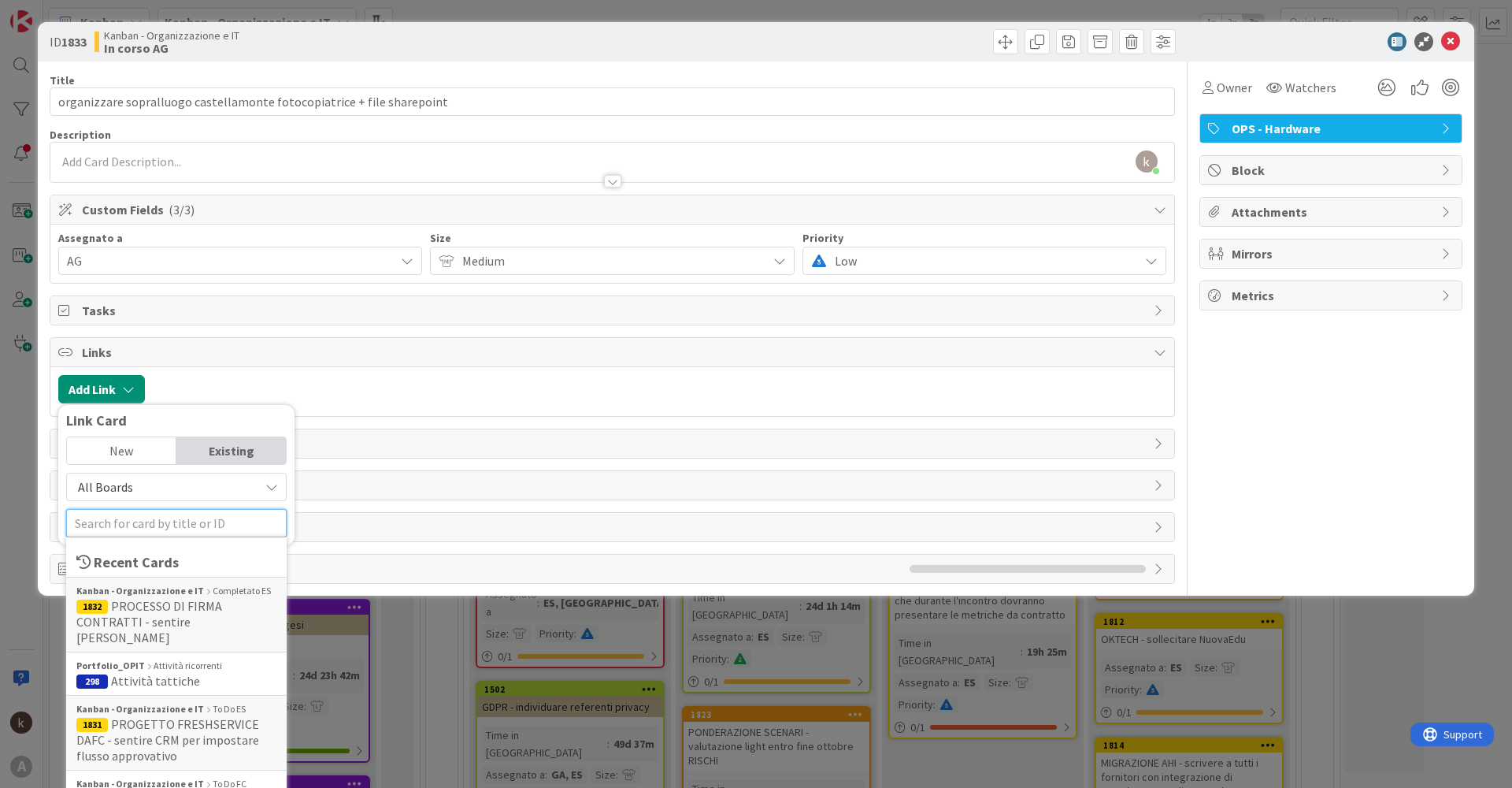
click at [155, 529] on input "text" at bounding box center [176, 523] width 220 height 28
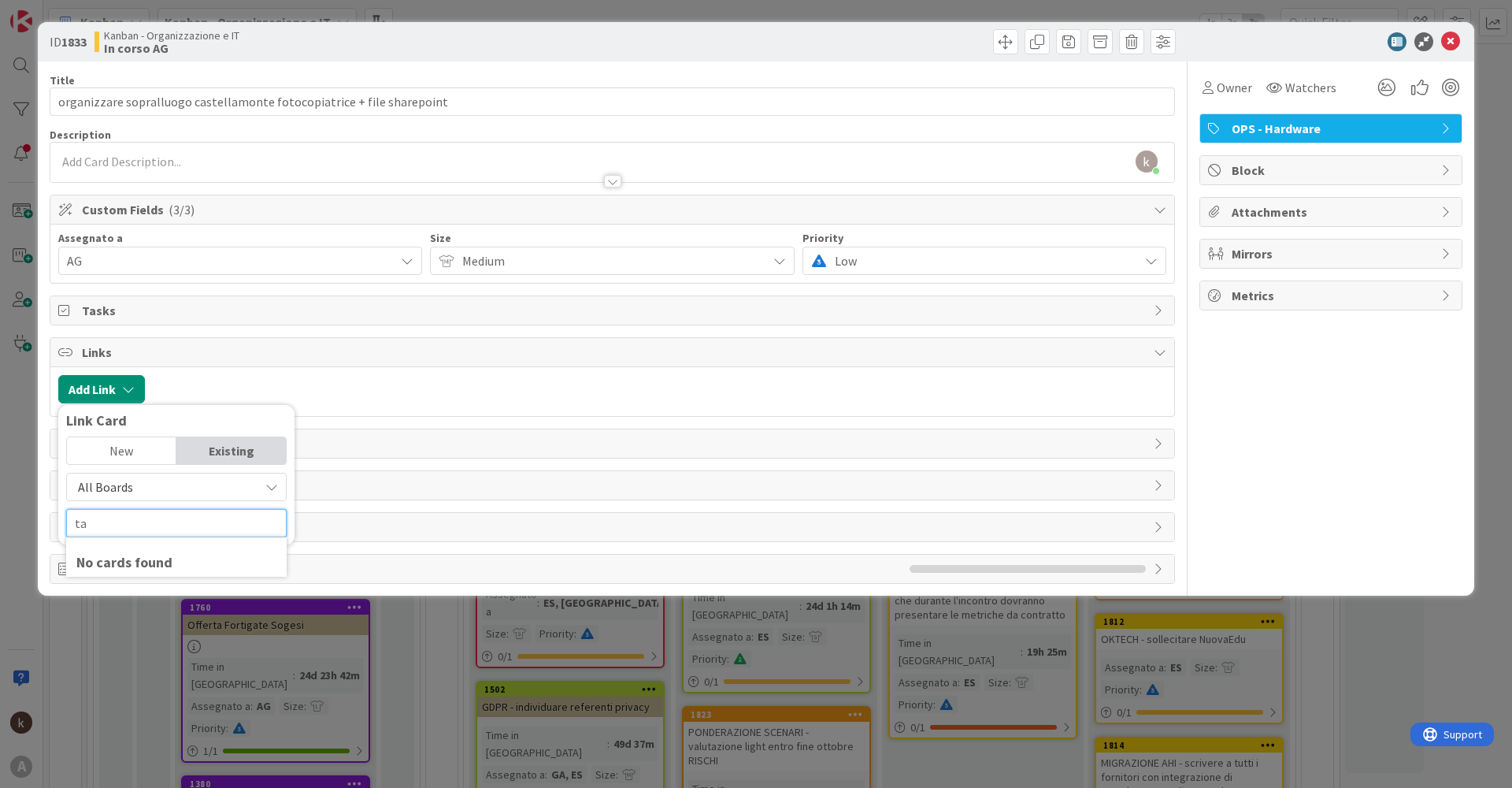
type input "t"
type input "attivi"
drag, startPoint x: 215, startPoint y: 528, endPoint x: 40, endPoint y: 520, distance: 175.2
click at [40, 520] on div "ID 1833 Kanban - Organizzazione e IT In corso AG Title 70 / 128 organizzare sop…" at bounding box center [756, 308] width 1436 height 573
type input "2"
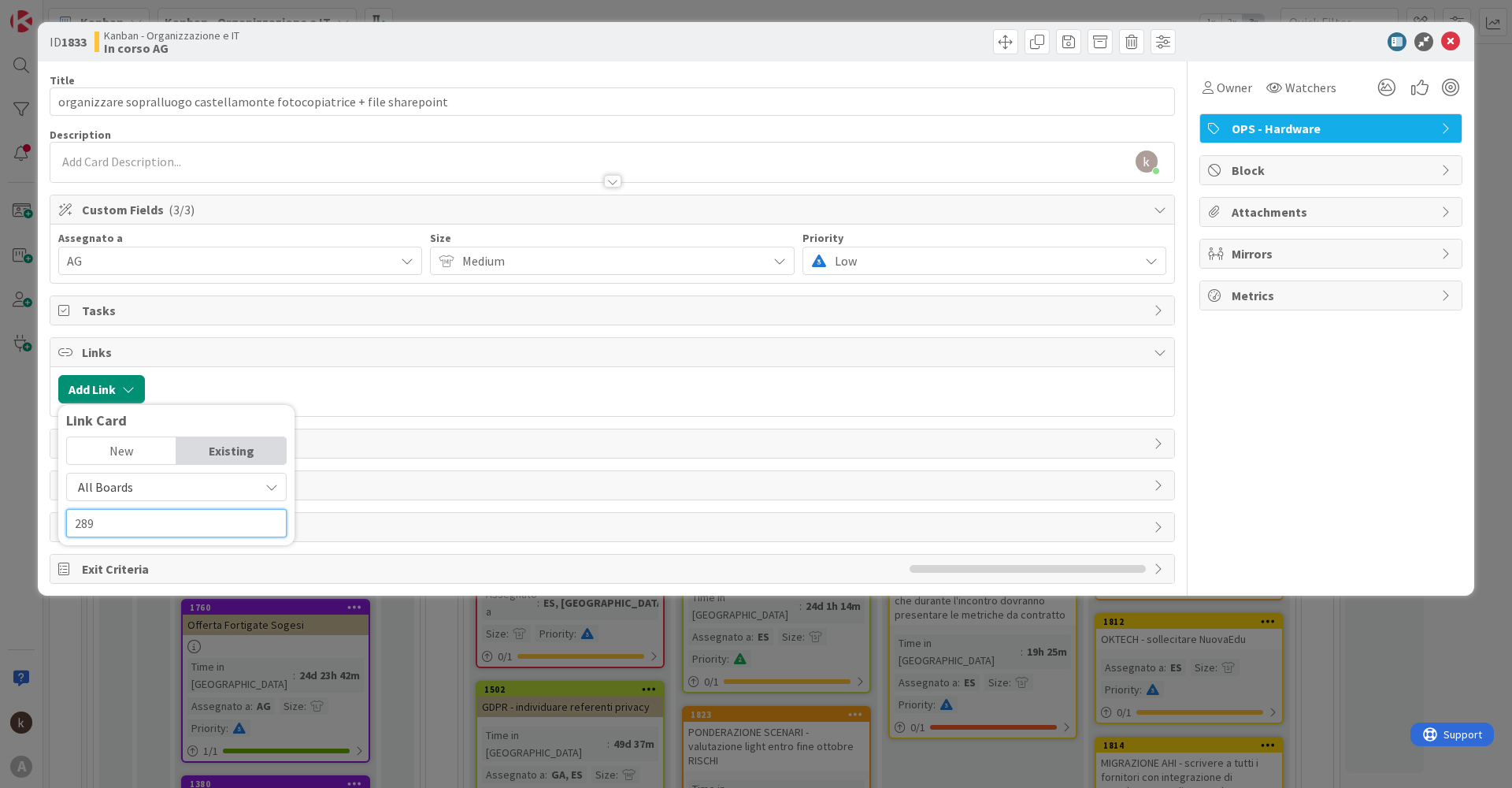
type input "289"
click at [452, 410] on div "Add Link Link Card New Existing All Boards Current Board All Boards 289" at bounding box center [612, 391] width 1124 height 49
click at [1453, 40] on icon at bounding box center [1450, 41] width 19 height 19
